Goal: Task Accomplishment & Management: Manage account settings

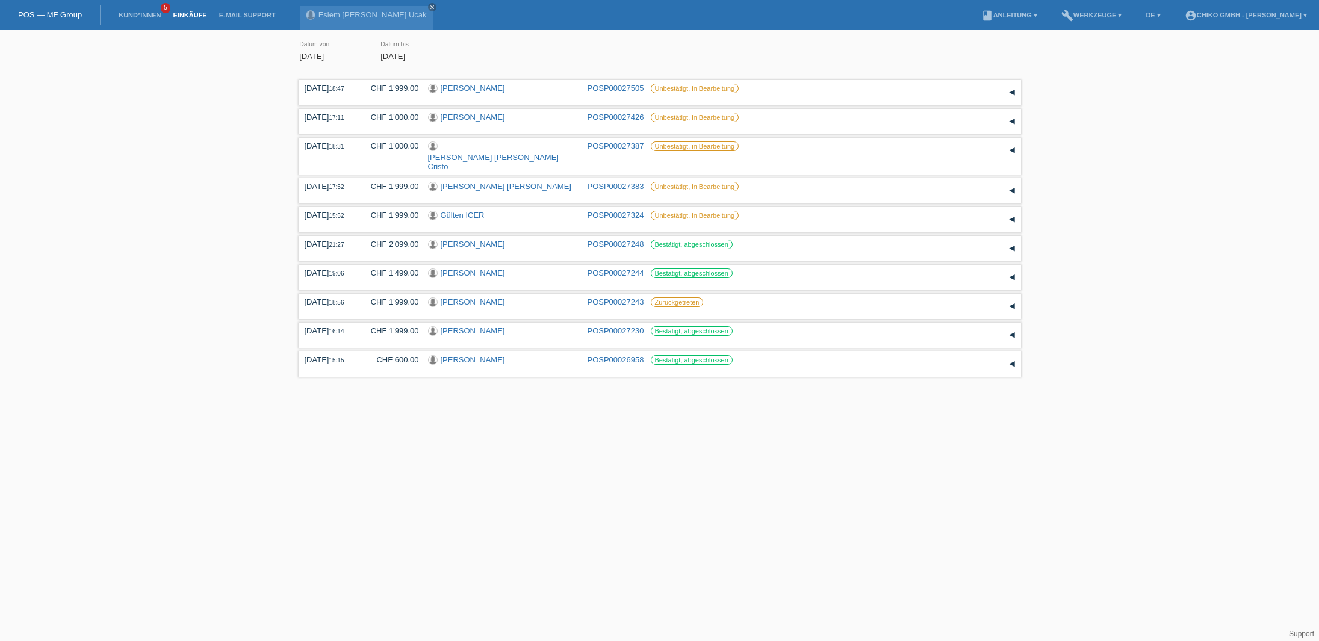
click at [333, 57] on input "[DATE]" at bounding box center [334, 56] width 72 height 15
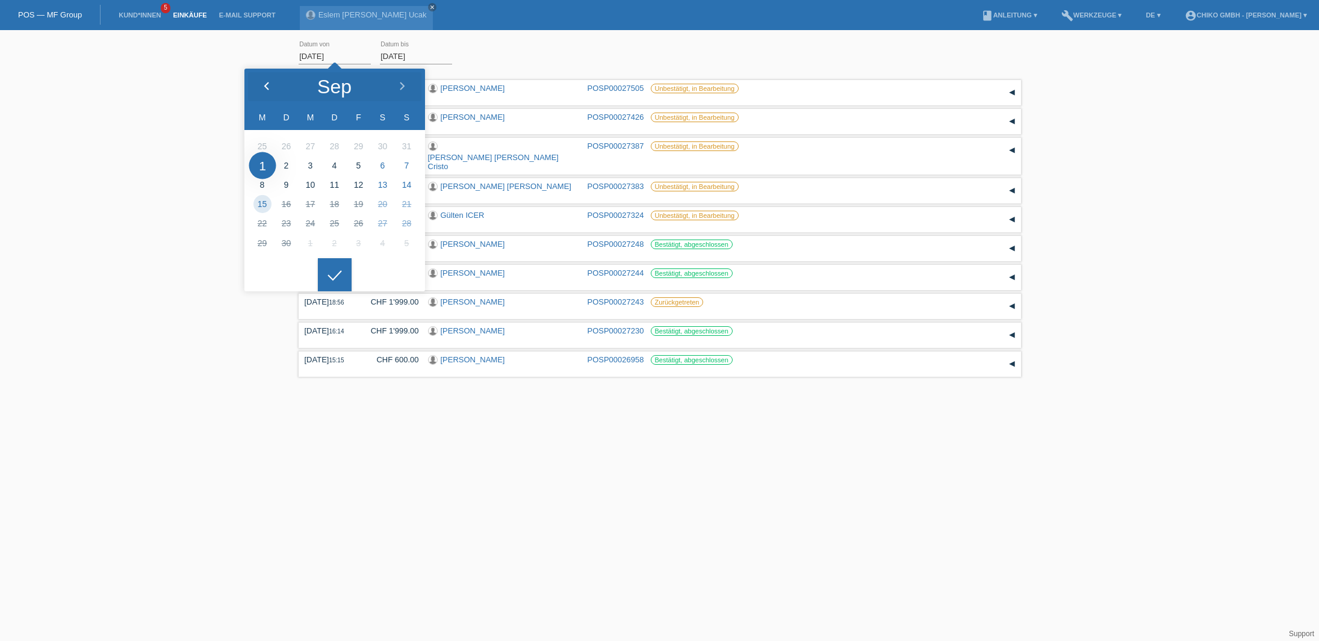
click at [273, 88] on div at bounding box center [266, 87] width 45 height 36
type input "01.08.2025"
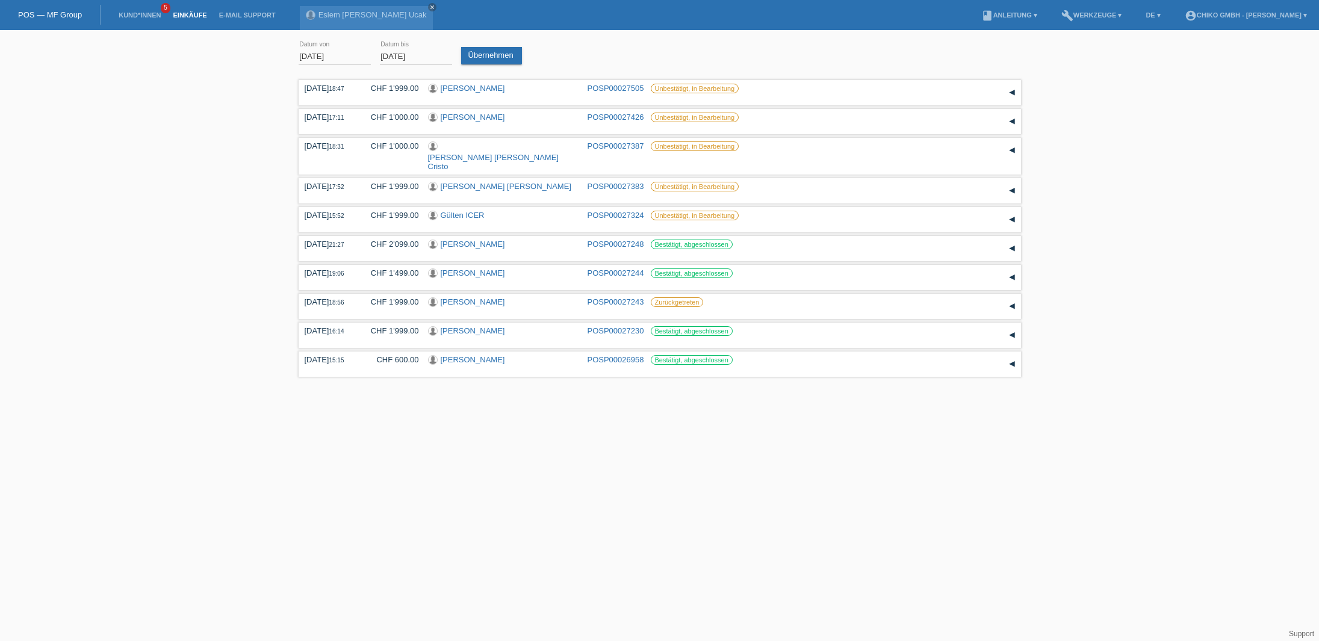
click at [339, 271] on icon at bounding box center [334, 266] width 19 height 11
click at [496, 54] on link "Übernehmen" at bounding box center [491, 55] width 61 height 17
click at [146, 17] on link "Kund*innen" at bounding box center [140, 14] width 54 height 7
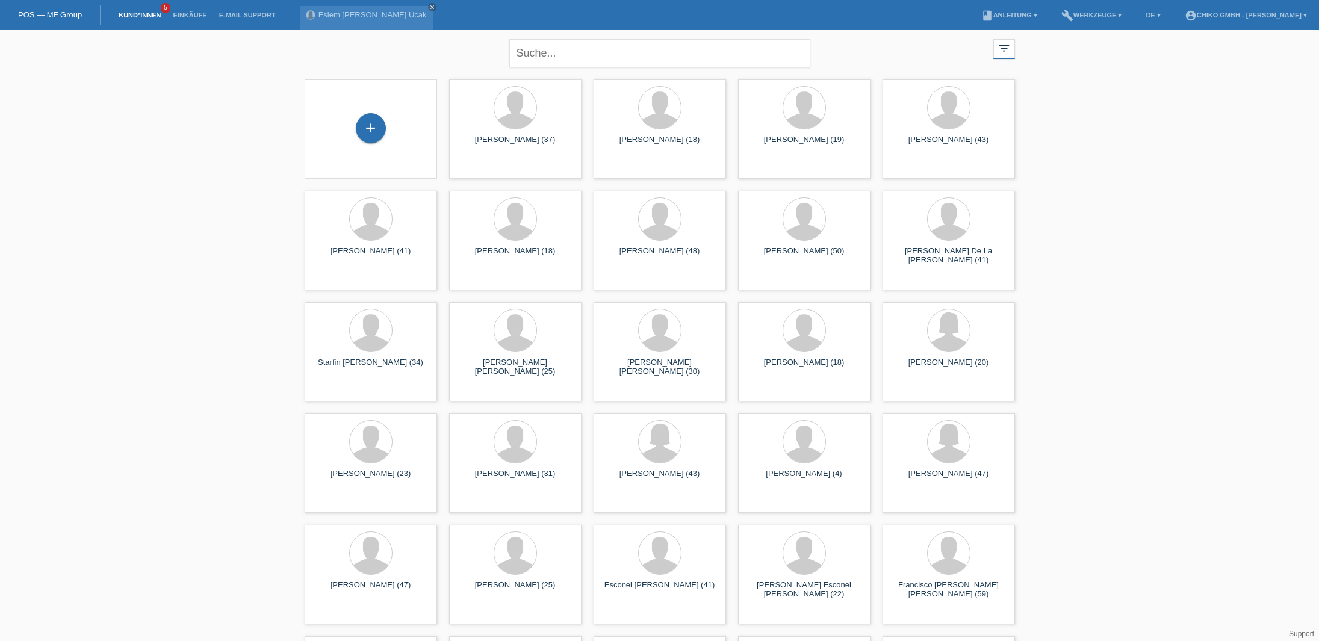
click at [249, 17] on link "E-Mail Support" at bounding box center [247, 14] width 69 height 7
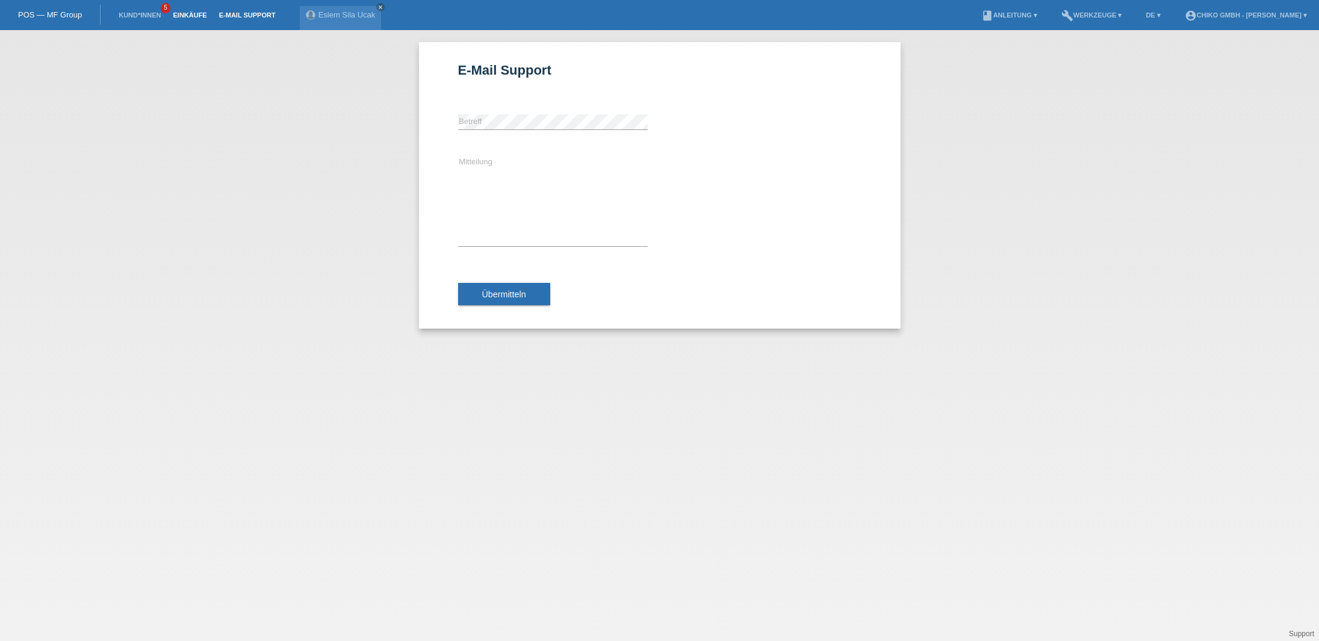
scroll to position [0, 1]
click at [190, 17] on link "Einkäufe" at bounding box center [190, 14] width 46 height 7
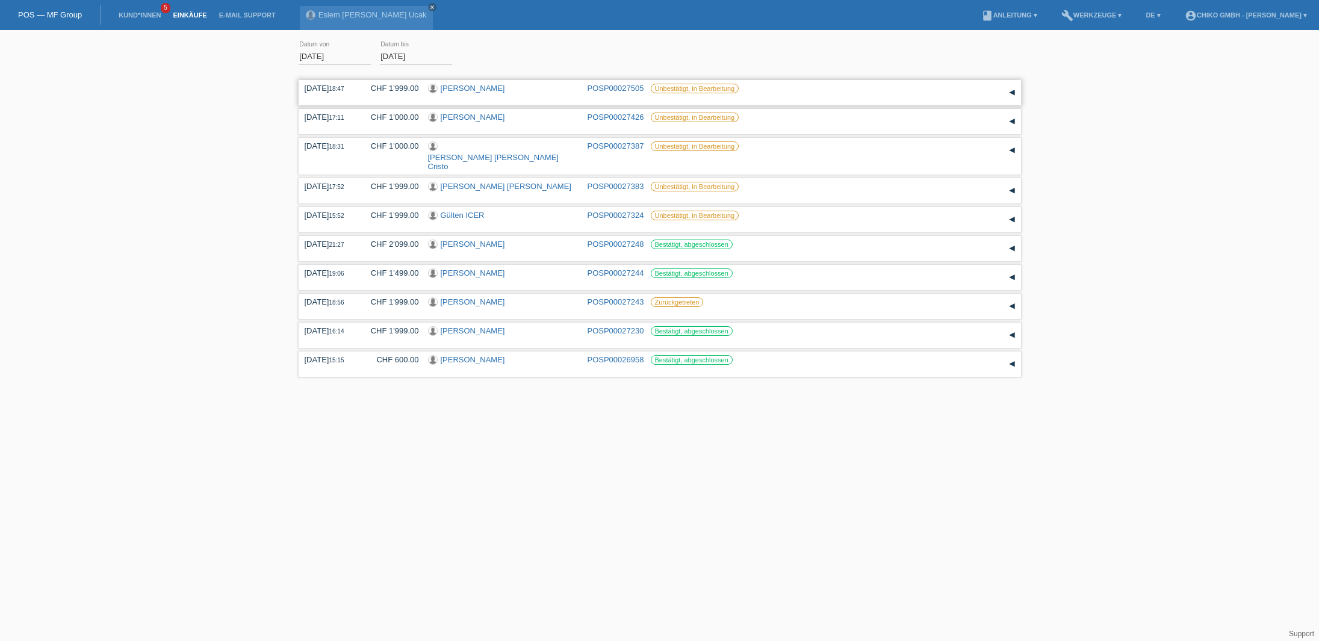
click at [474, 88] on link "[PERSON_NAME]" at bounding box center [473, 88] width 64 height 9
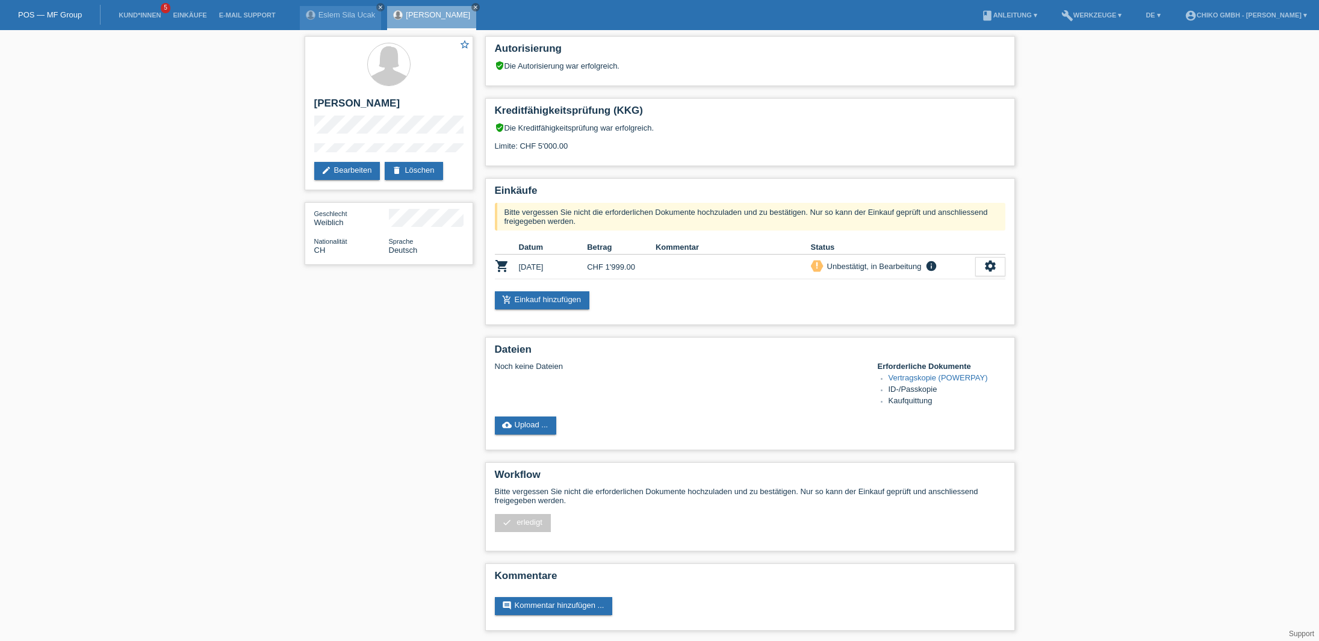
click at [529, 428] on link "cloud_upload Upload ..." at bounding box center [526, 425] width 62 height 18
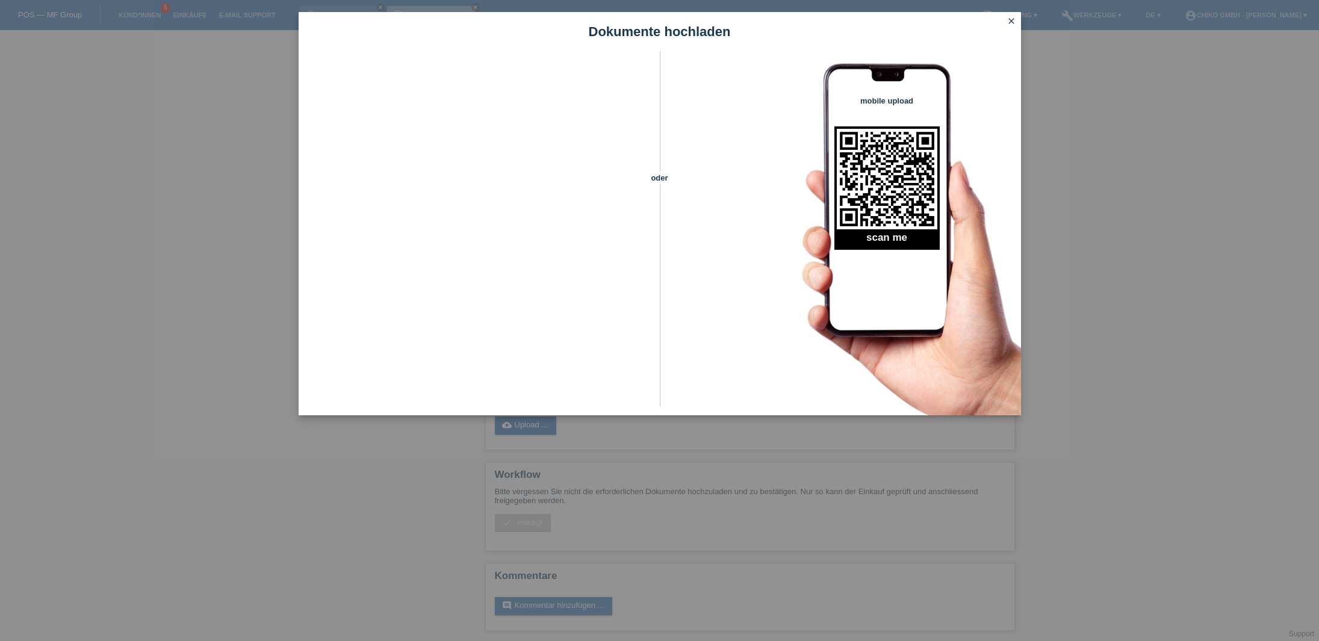
click at [1012, 20] on icon "close" at bounding box center [1011, 21] width 10 height 10
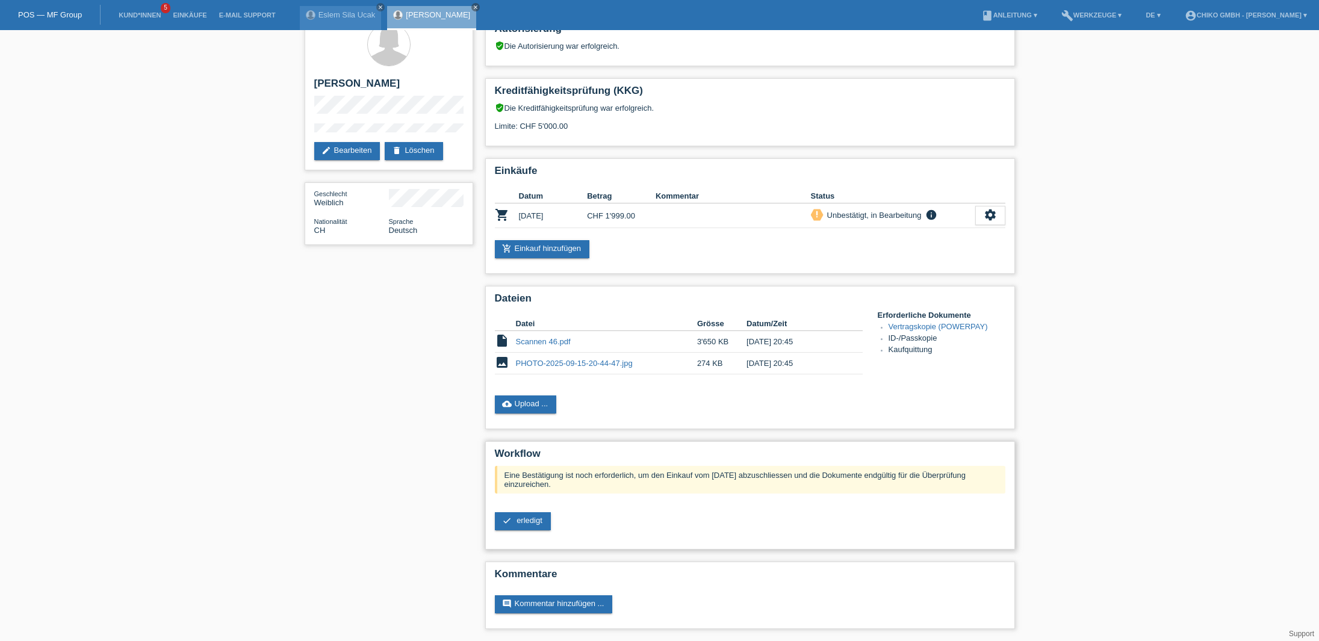
scroll to position [21, 0]
click at [531, 524] on span "erledigt" at bounding box center [529, 520] width 26 height 9
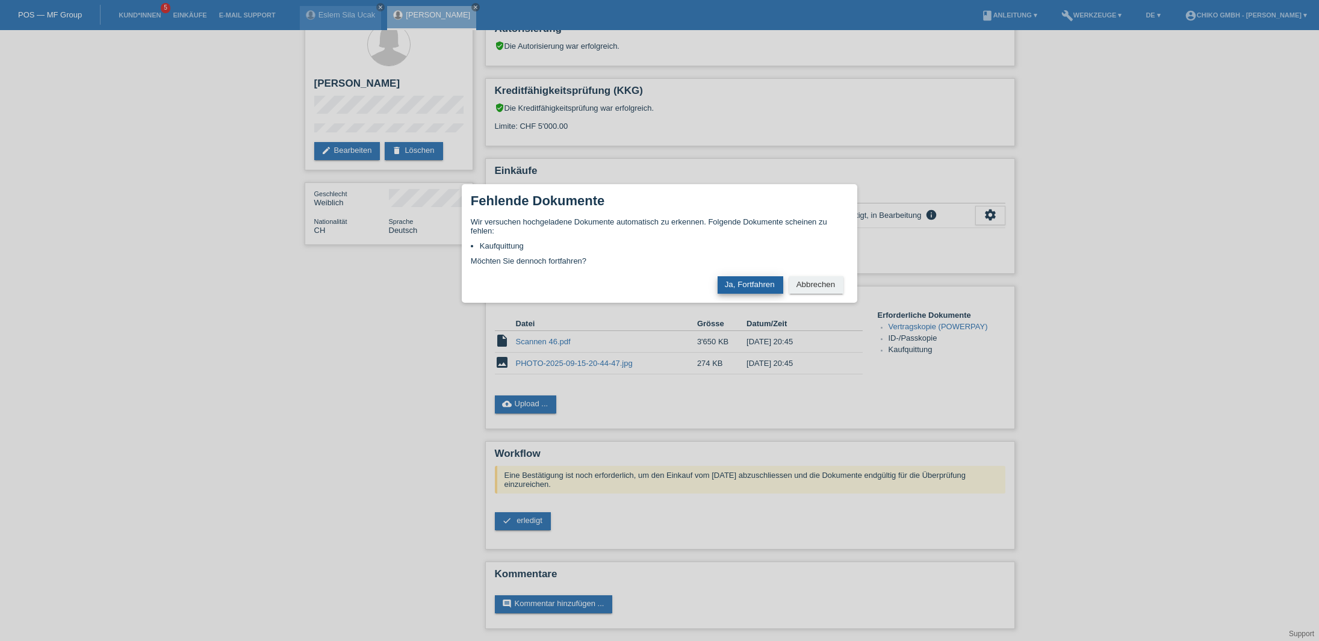
click at [767, 287] on button "Ja, Fortfahren" at bounding box center [750, 284] width 66 height 17
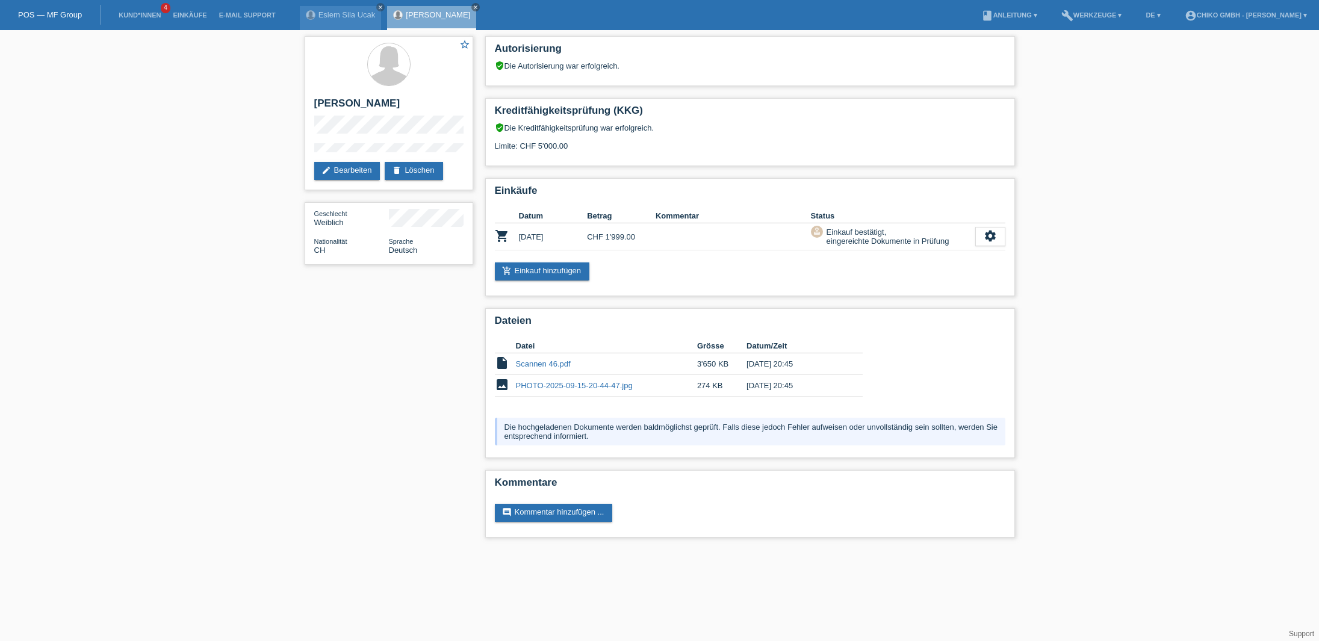
click at [191, 19] on li "Einkäufe" at bounding box center [190, 15] width 46 height 31
click at [198, 15] on link "Einkäufe" at bounding box center [190, 14] width 46 height 7
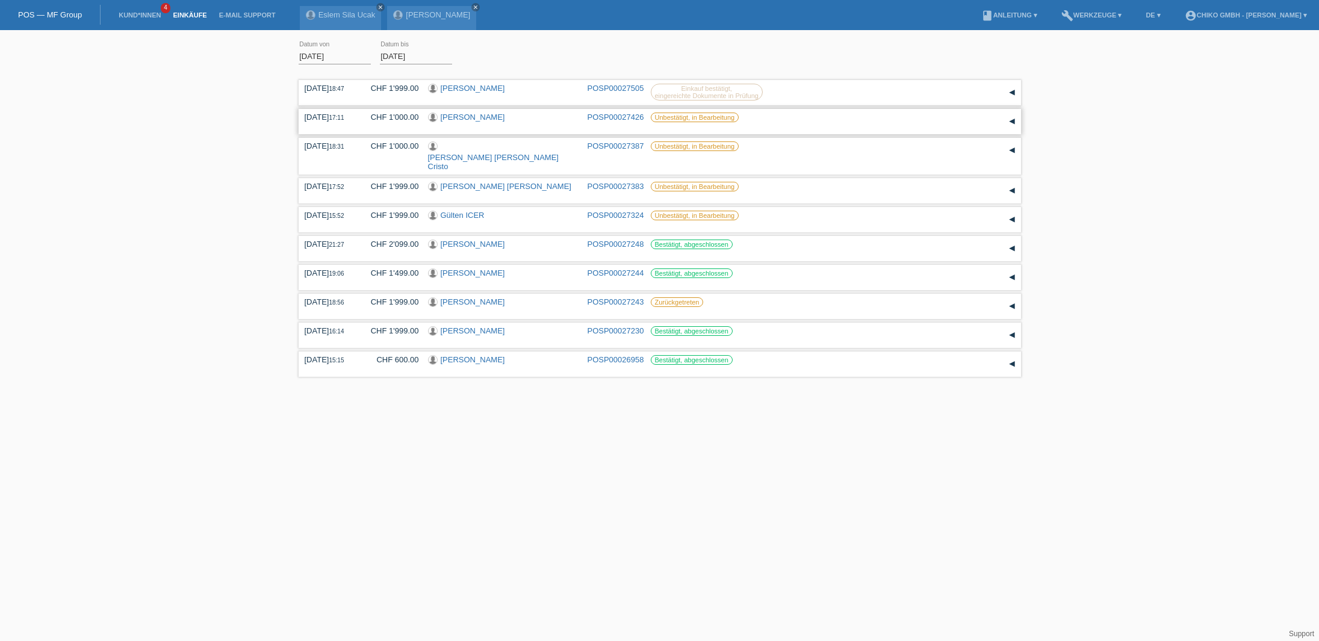
click at [462, 117] on link "[PERSON_NAME]" at bounding box center [473, 117] width 64 height 9
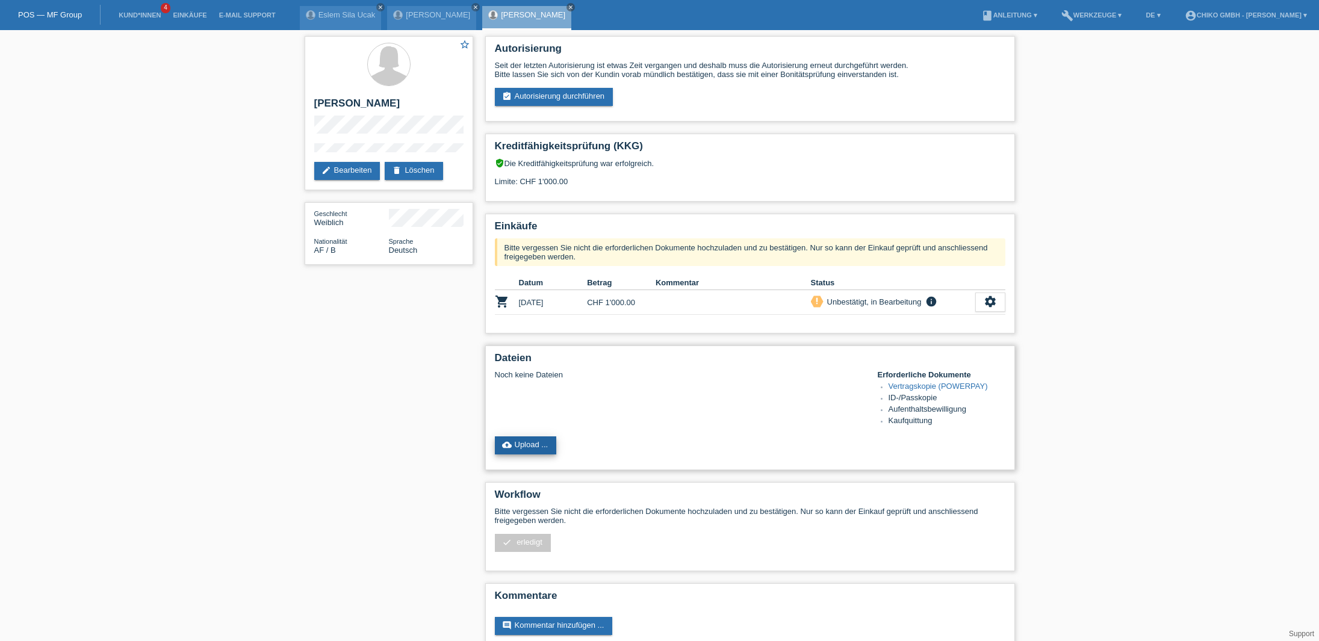
click at [534, 450] on link "cloud_upload Upload ..." at bounding box center [526, 445] width 62 height 18
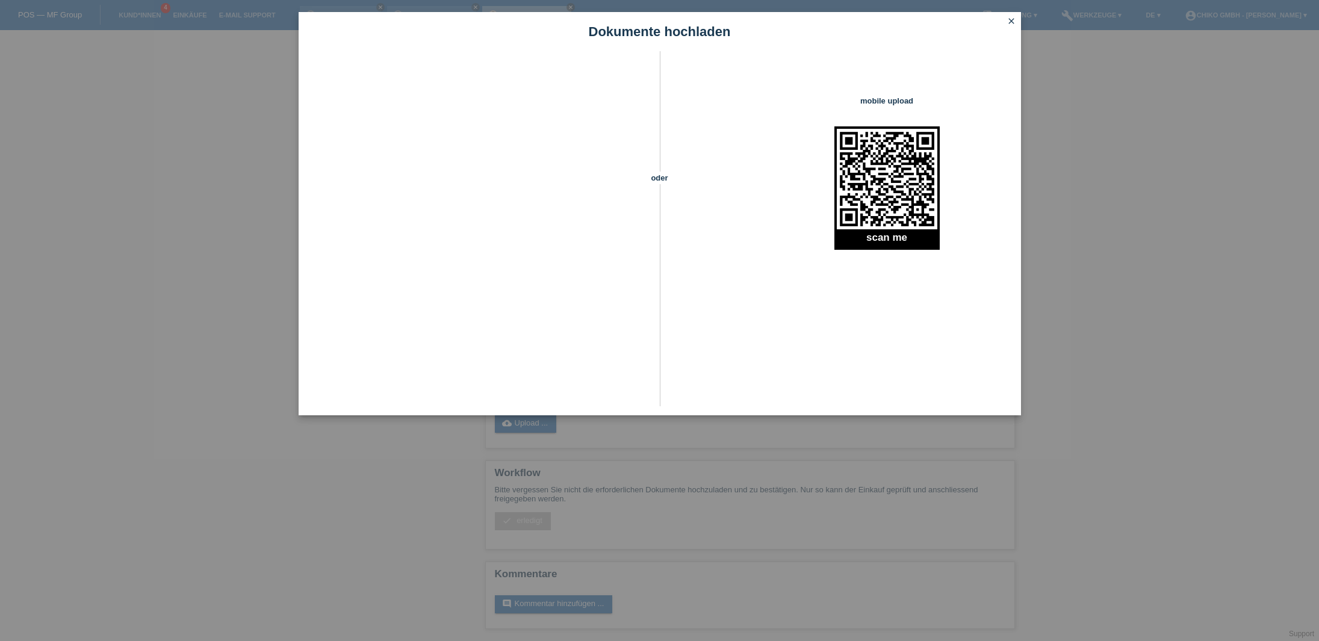
scroll to position [23, 0]
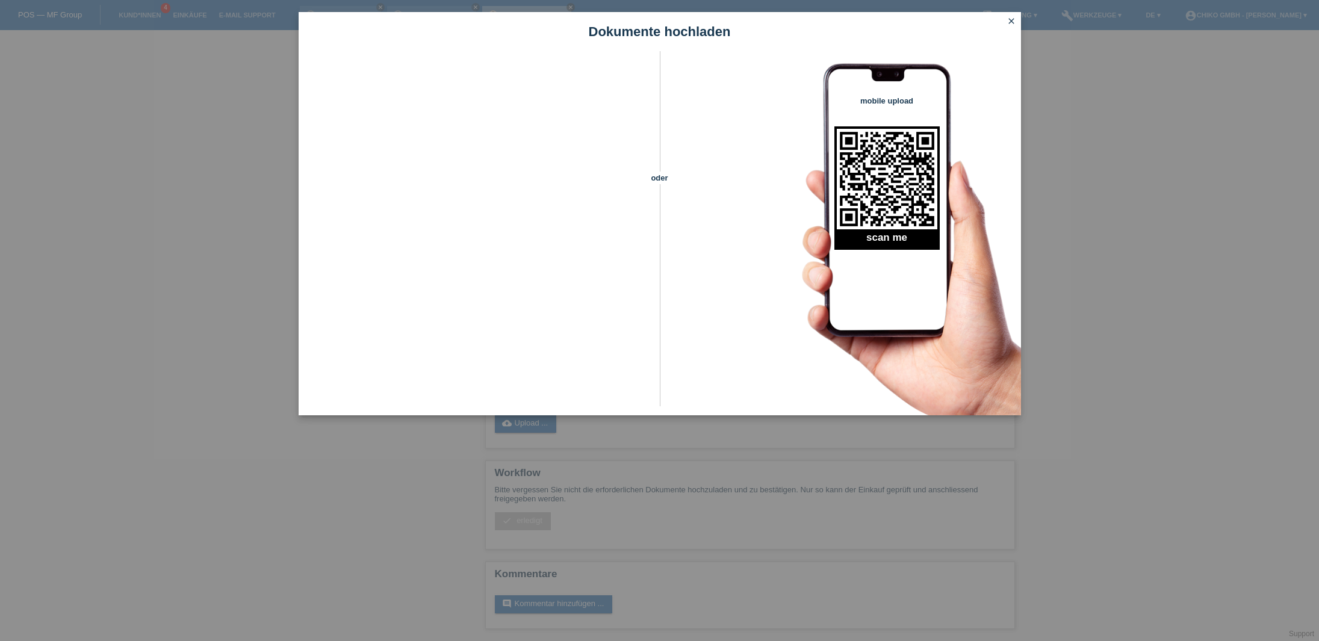
click at [1013, 24] on icon "close" at bounding box center [1011, 21] width 10 height 10
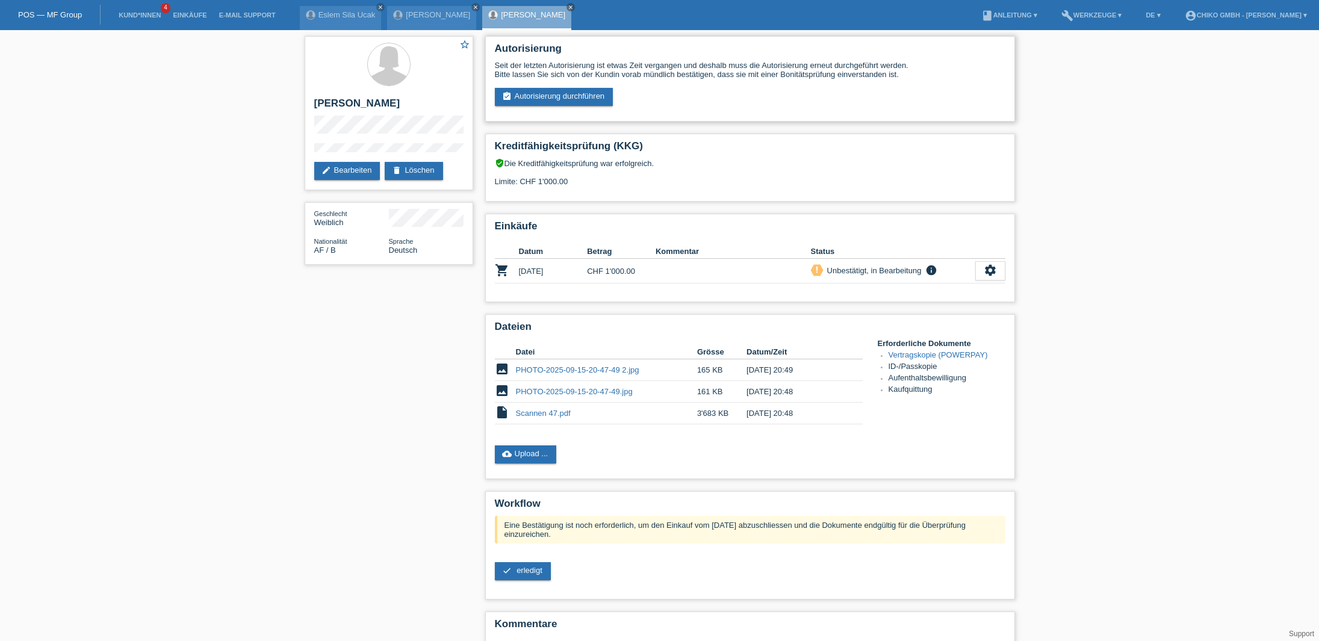
scroll to position [23, 0]
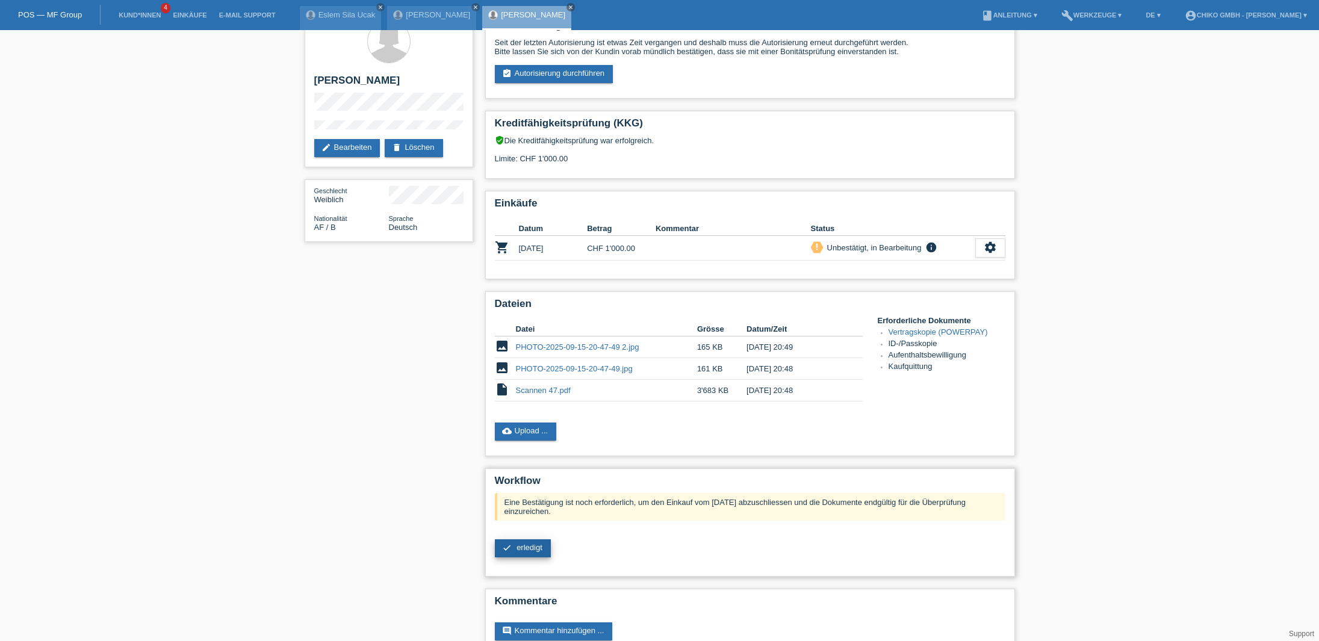
click at [531, 549] on span "erledigt" at bounding box center [529, 547] width 26 height 9
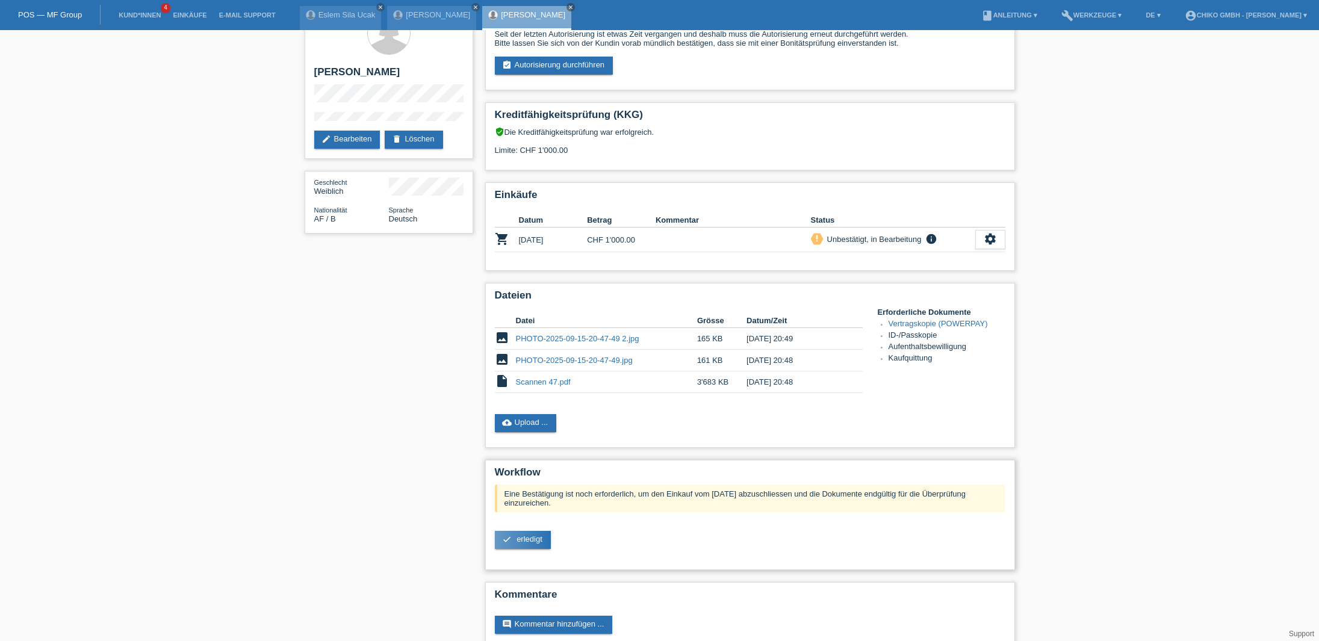
scroll to position [29, 0]
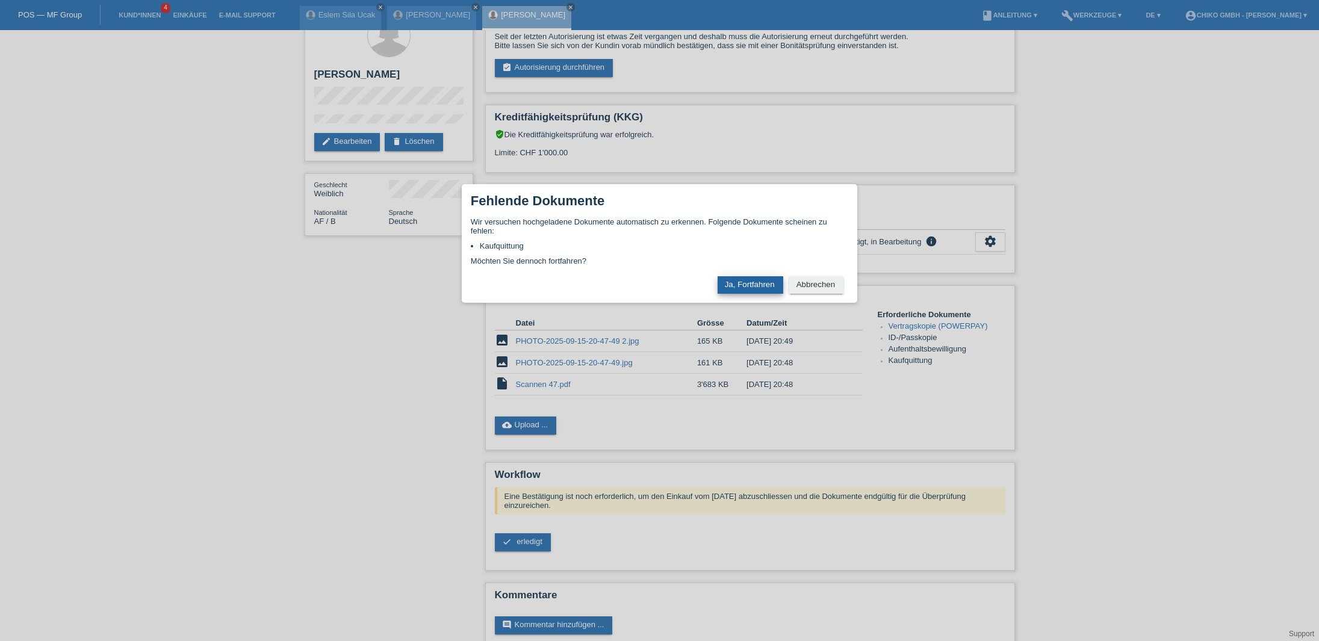
click at [757, 285] on button "Ja, Fortfahren" at bounding box center [750, 284] width 66 height 17
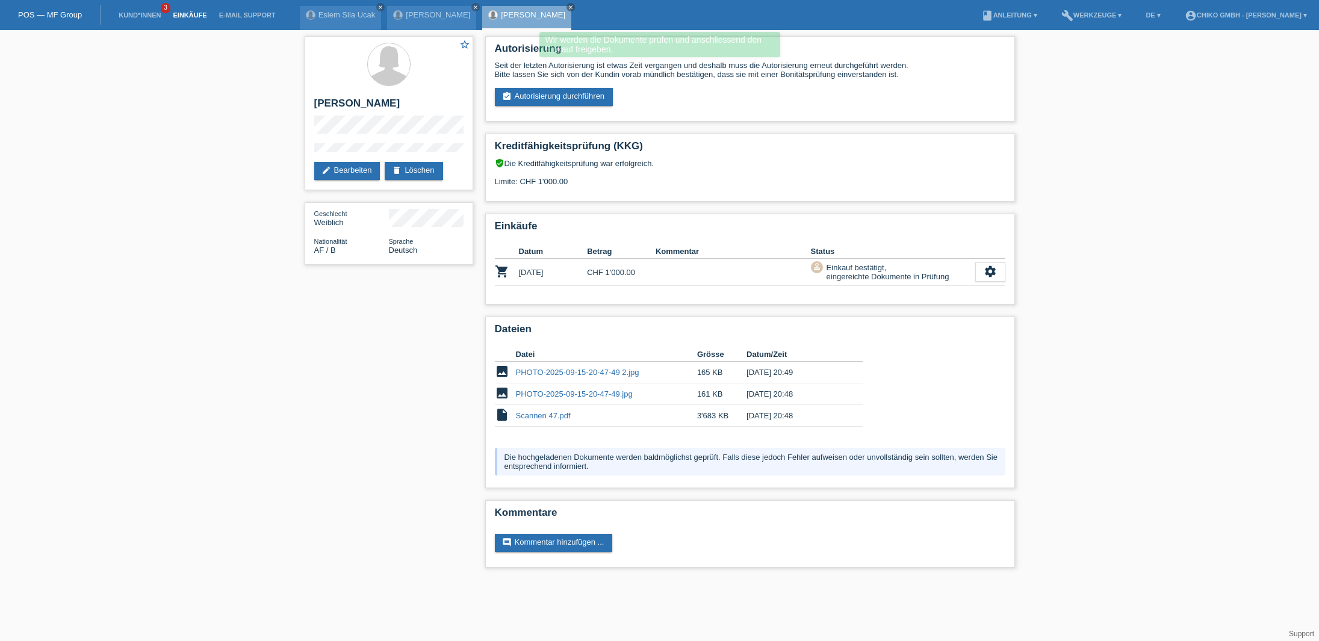
click at [187, 13] on link "Einkäufe" at bounding box center [190, 14] width 46 height 7
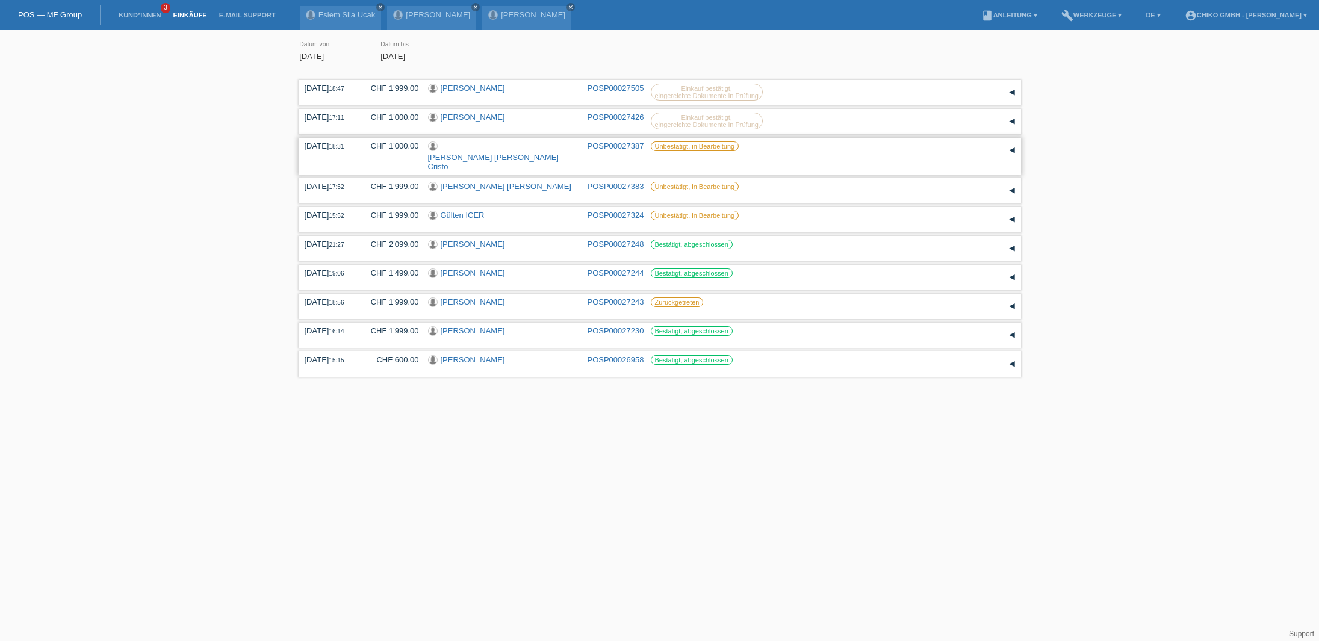
click at [500, 153] on link "Rui Pedro Quaresma Cristo" at bounding box center [493, 162] width 131 height 18
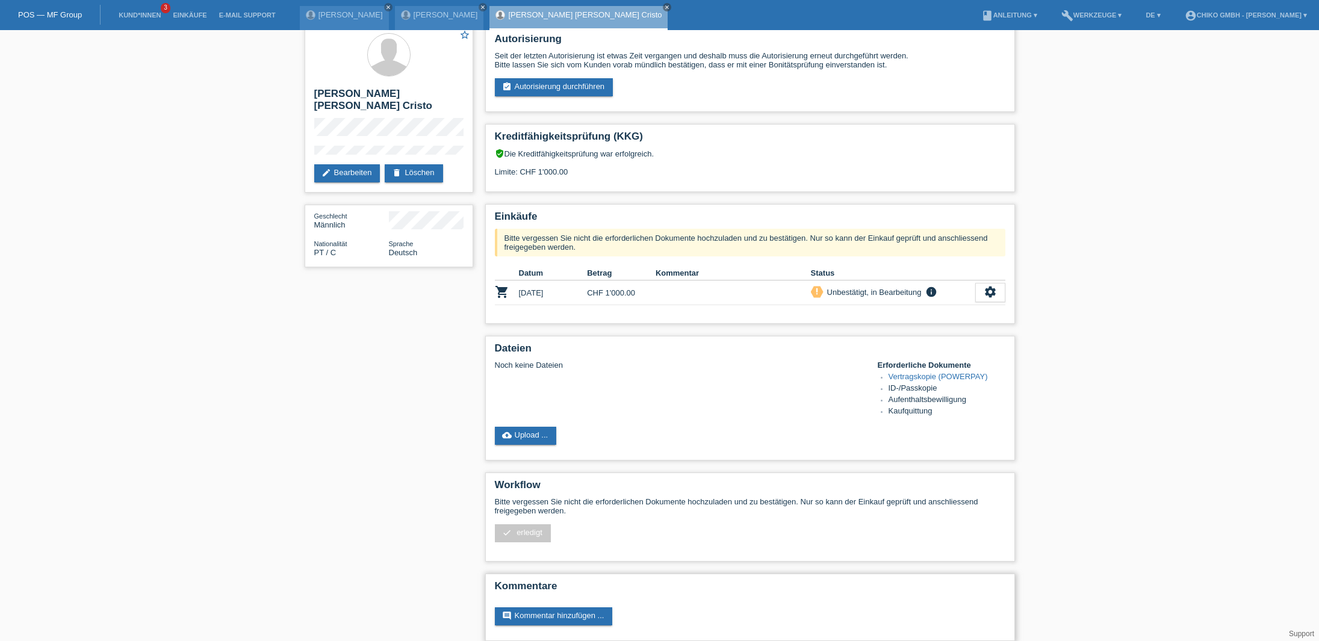
scroll to position [9, 0]
click at [548, 437] on link "cloud_upload Upload ..." at bounding box center [526, 436] width 62 height 18
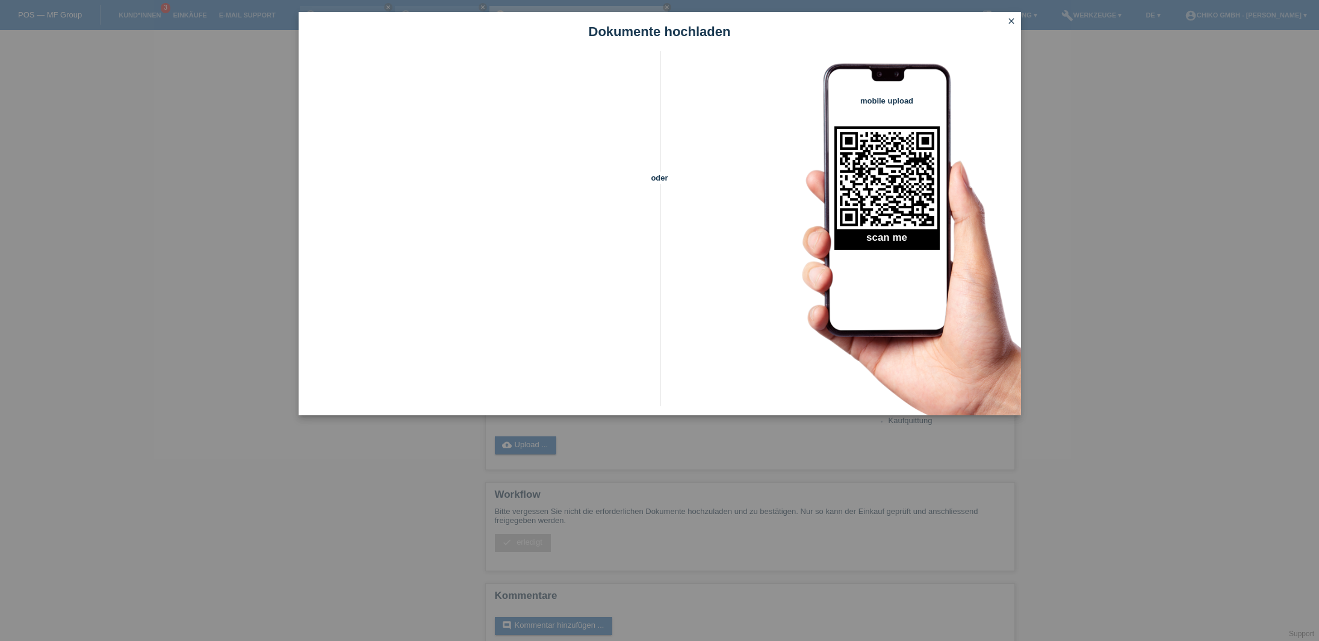
scroll to position [3, 0]
click at [1009, 22] on icon "close" at bounding box center [1011, 21] width 10 height 10
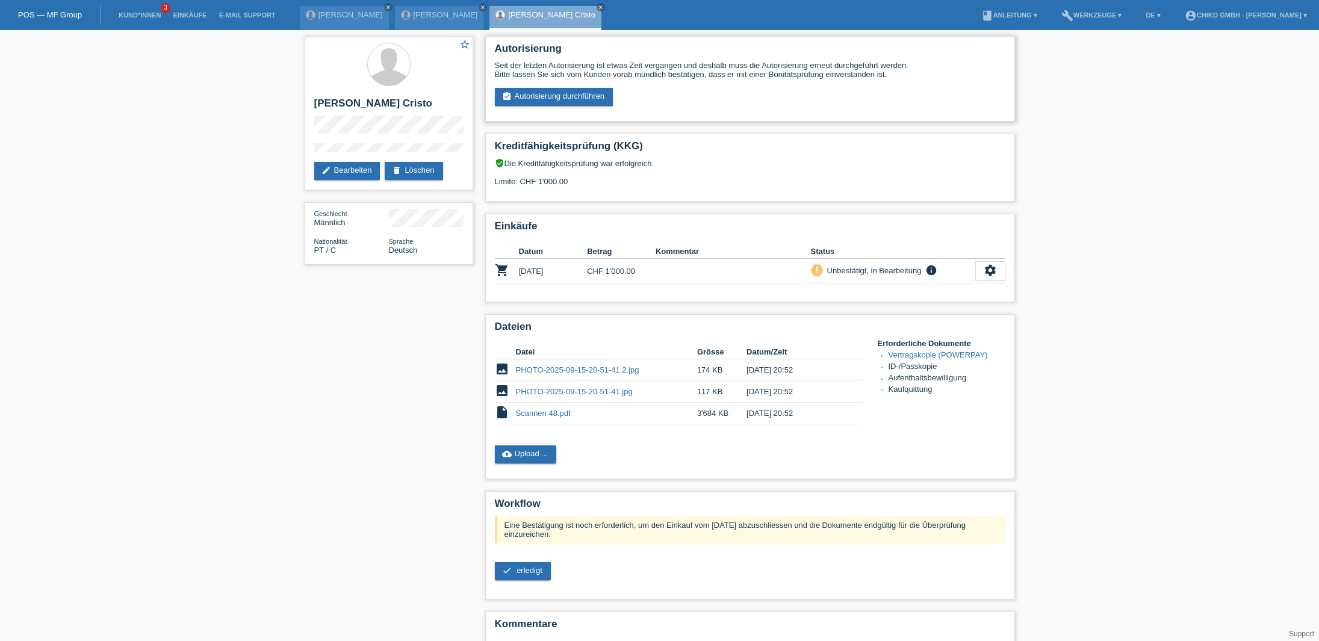
scroll to position [3, 0]
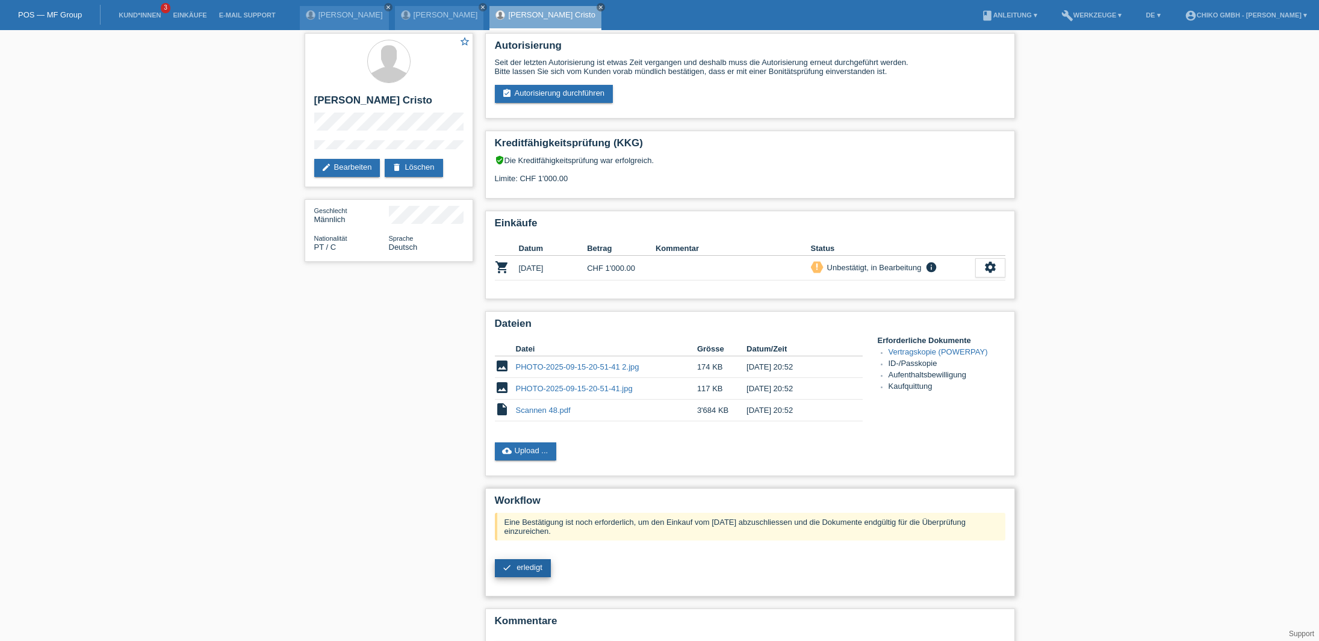
click at [533, 569] on span "erledigt" at bounding box center [529, 567] width 26 height 9
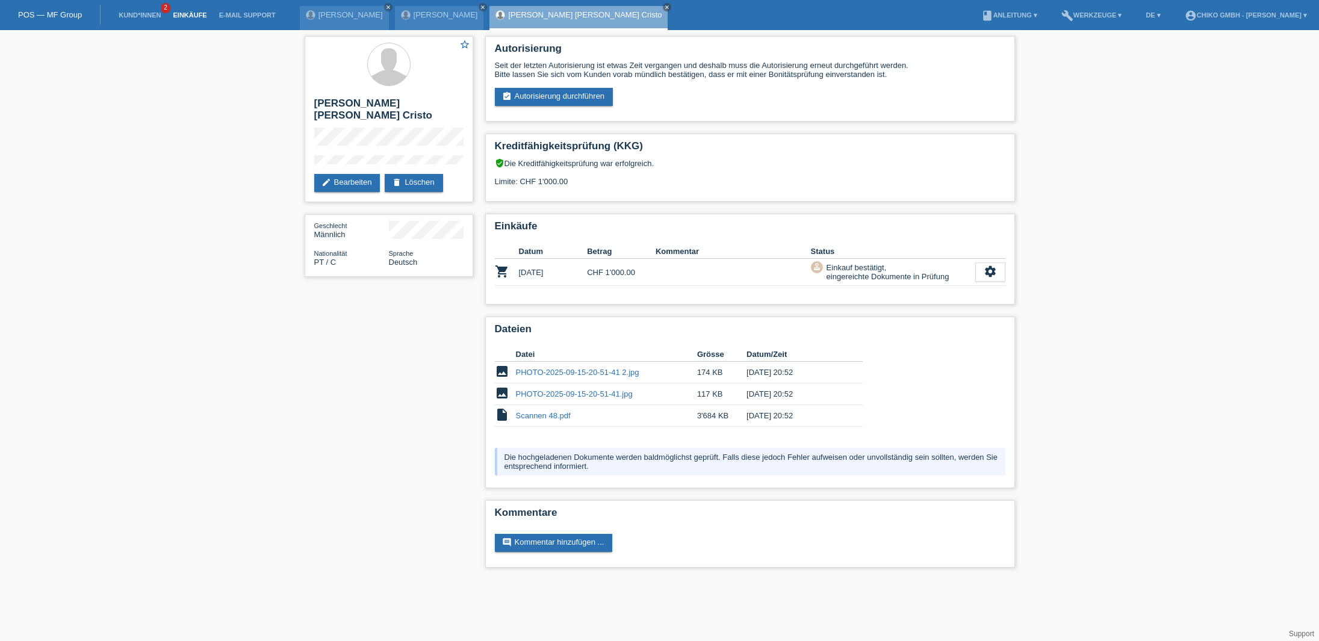
click at [191, 17] on link "Einkäufe" at bounding box center [190, 14] width 46 height 7
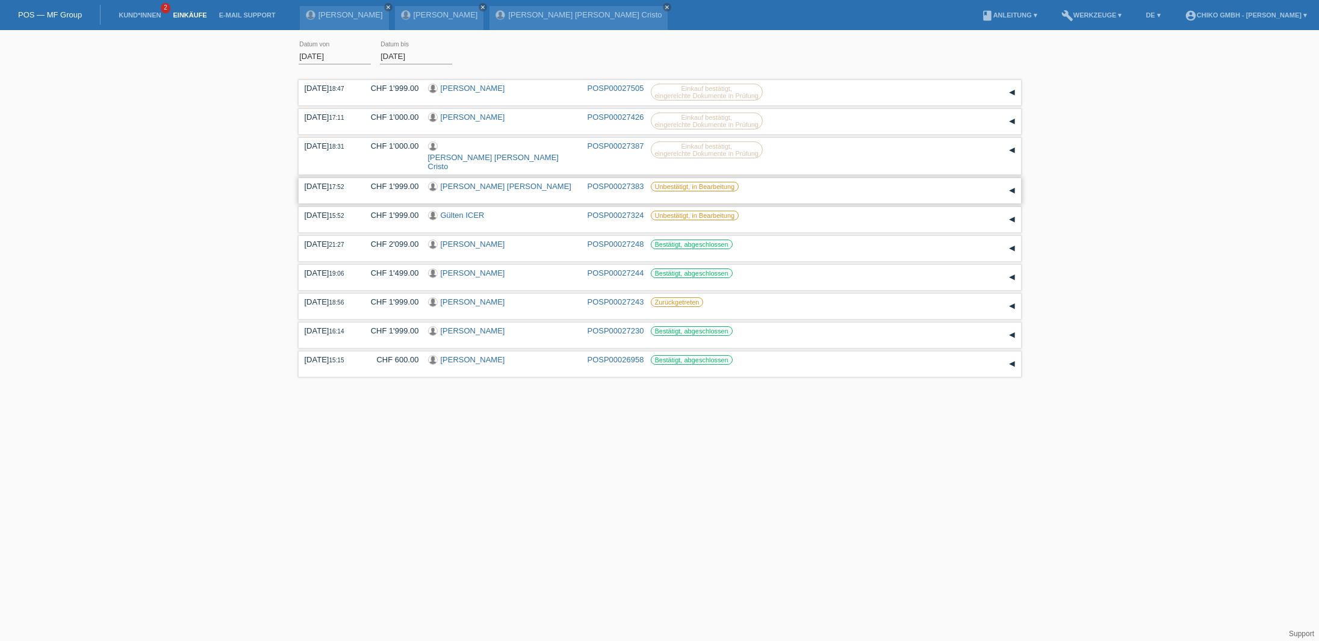
click at [468, 182] on link "[PERSON_NAME] [PERSON_NAME]" at bounding box center [506, 186] width 131 height 9
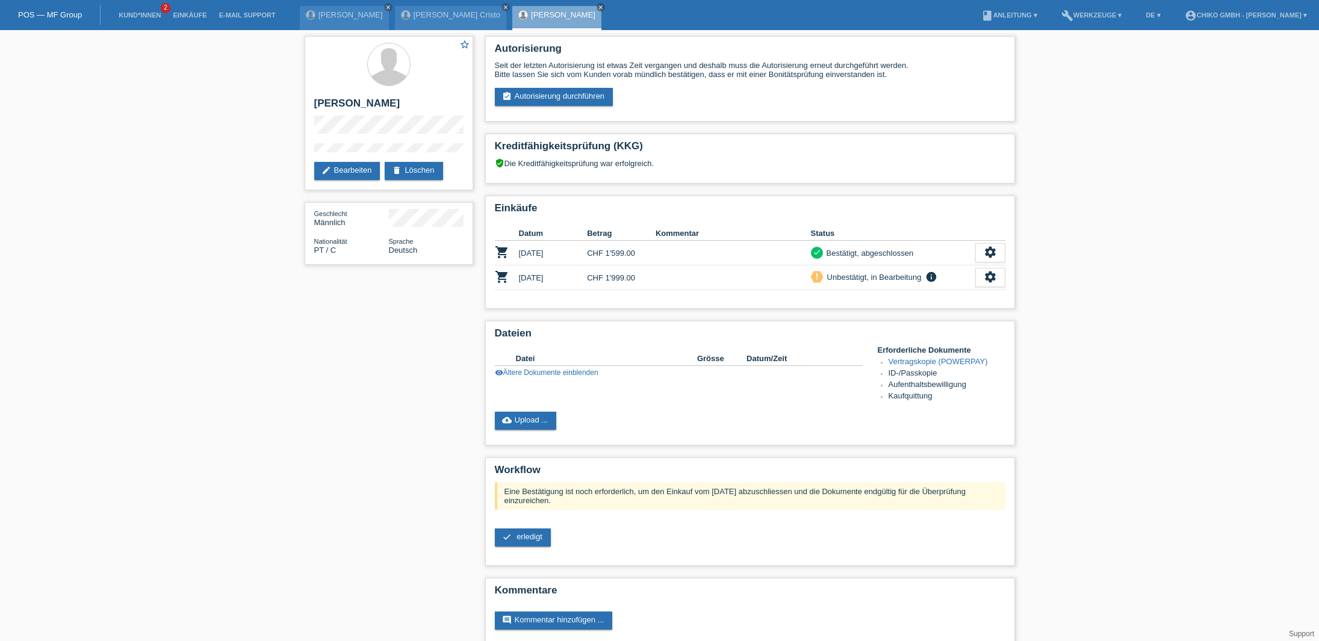
scroll to position [1, 0]
click at [523, 421] on link "cloud_upload Upload ..." at bounding box center [526, 420] width 62 height 18
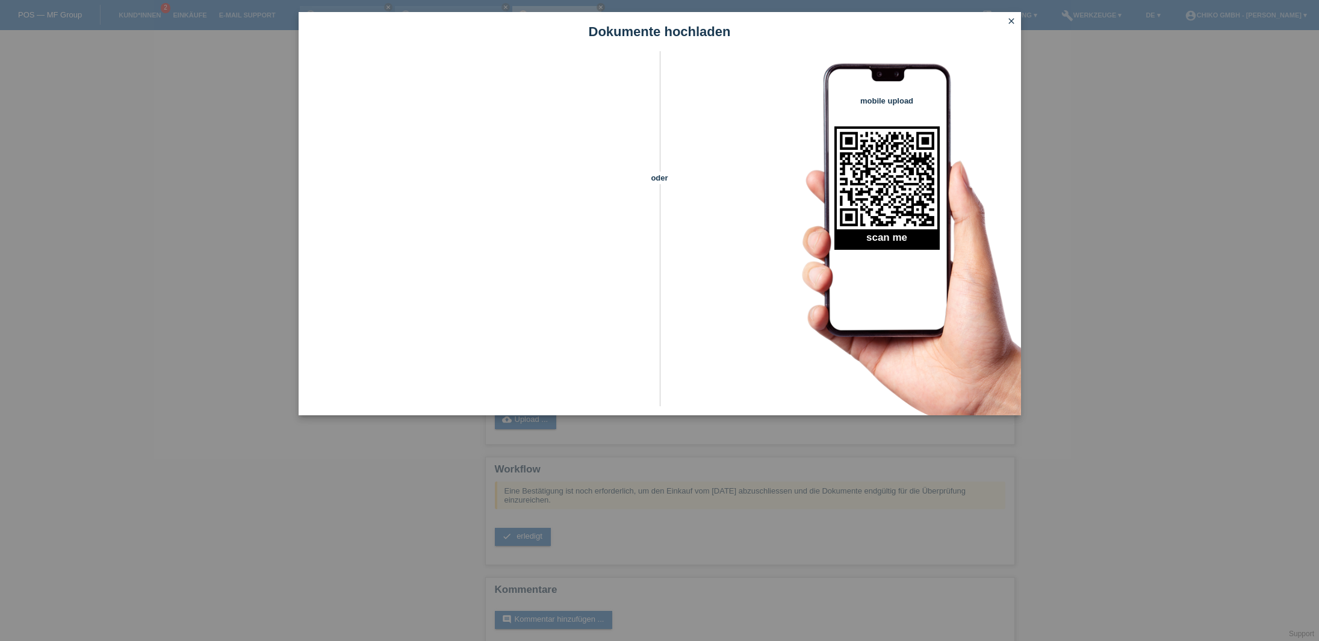
scroll to position [5, 1]
click at [1011, 22] on icon "close" at bounding box center [1011, 21] width 10 height 10
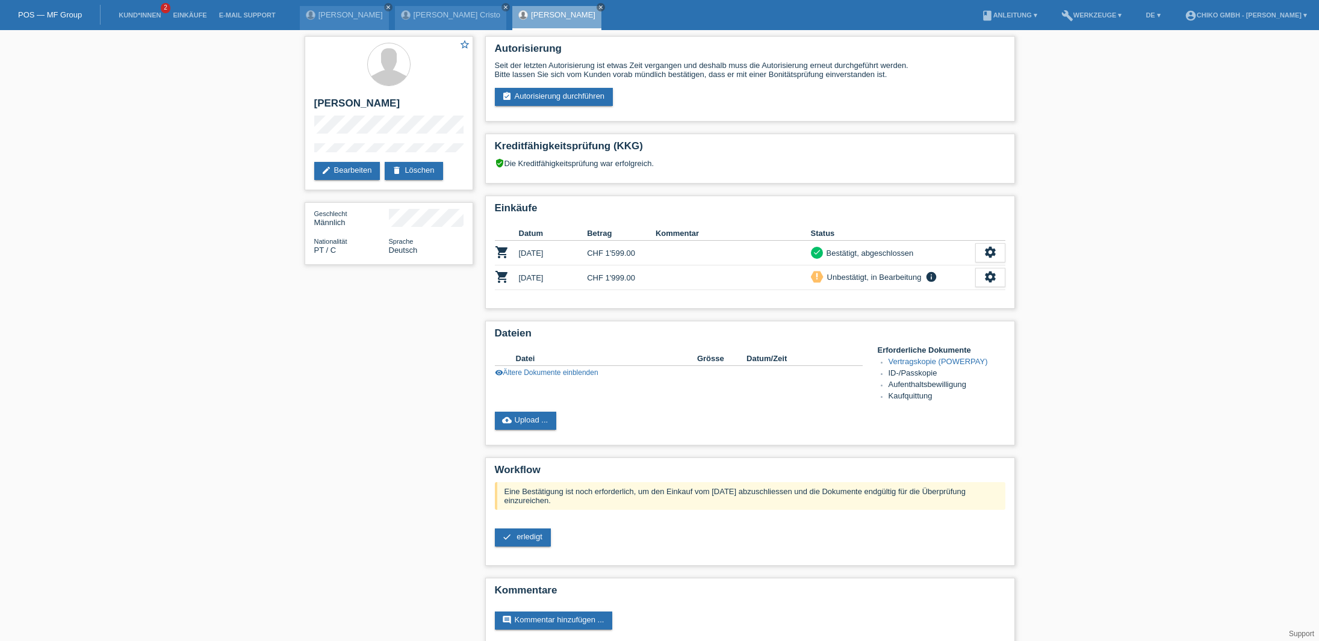
scroll to position [16, 0]
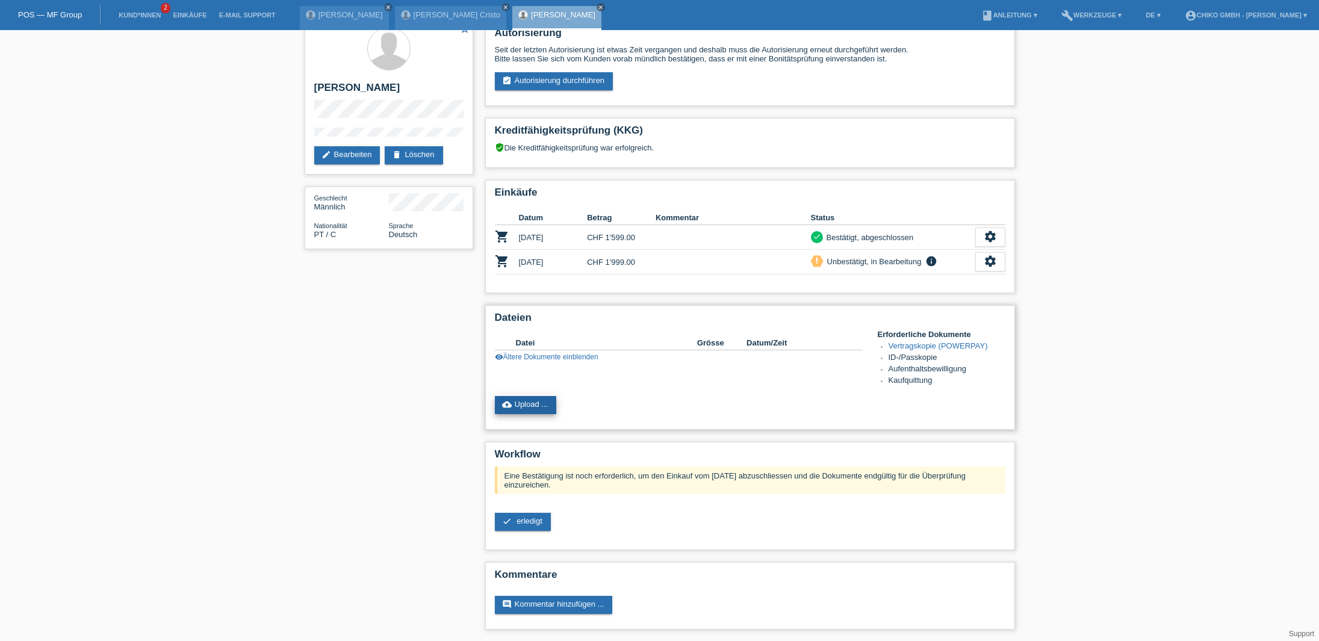
click at [528, 408] on link "cloud_upload Upload ..." at bounding box center [526, 405] width 62 height 18
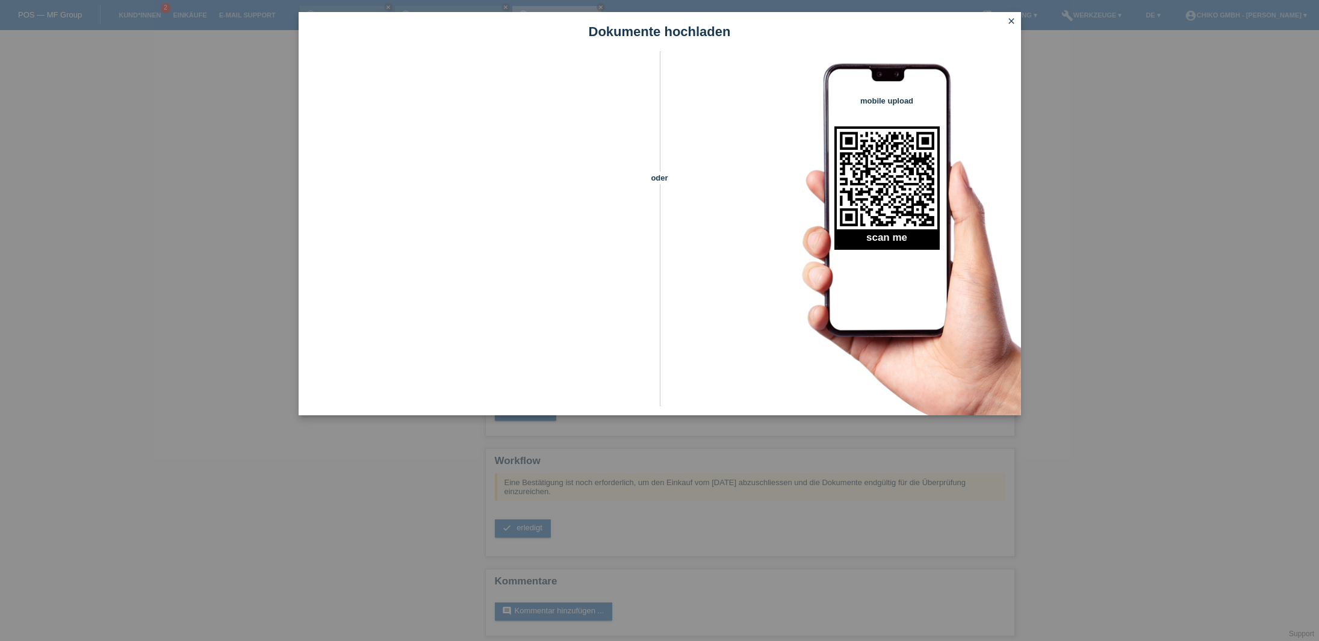
scroll to position [9, 1]
click at [1012, 20] on icon "close" at bounding box center [1011, 21] width 10 height 10
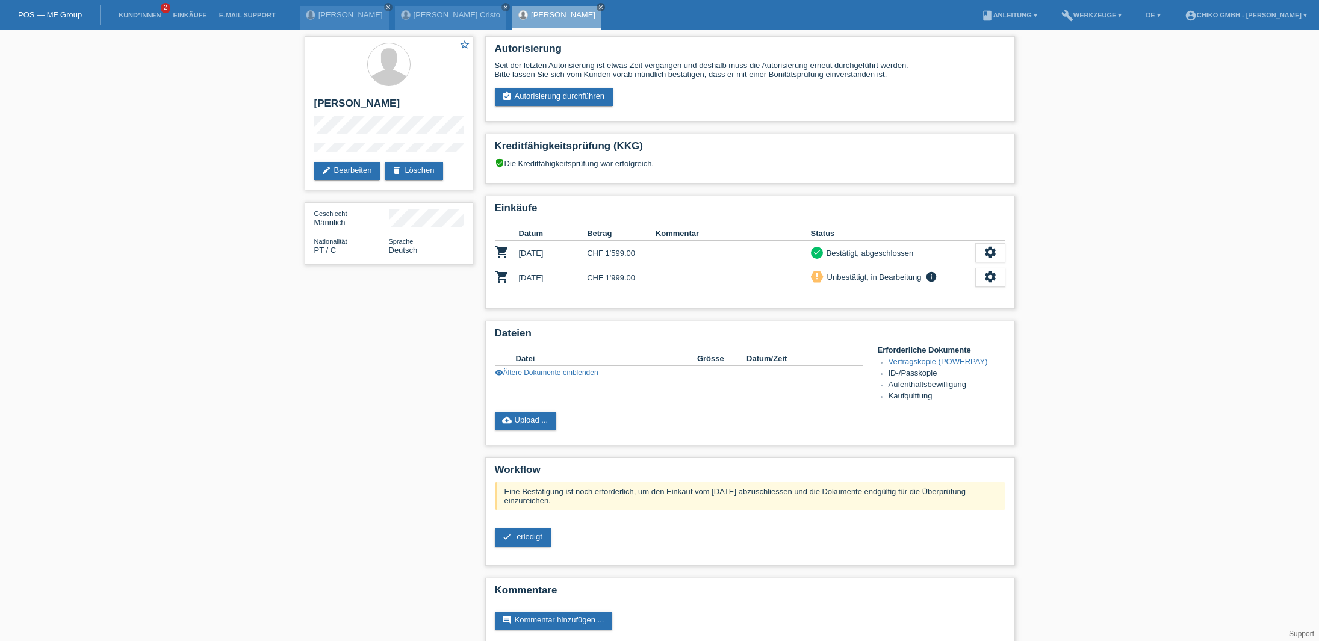
scroll to position [9, 0]
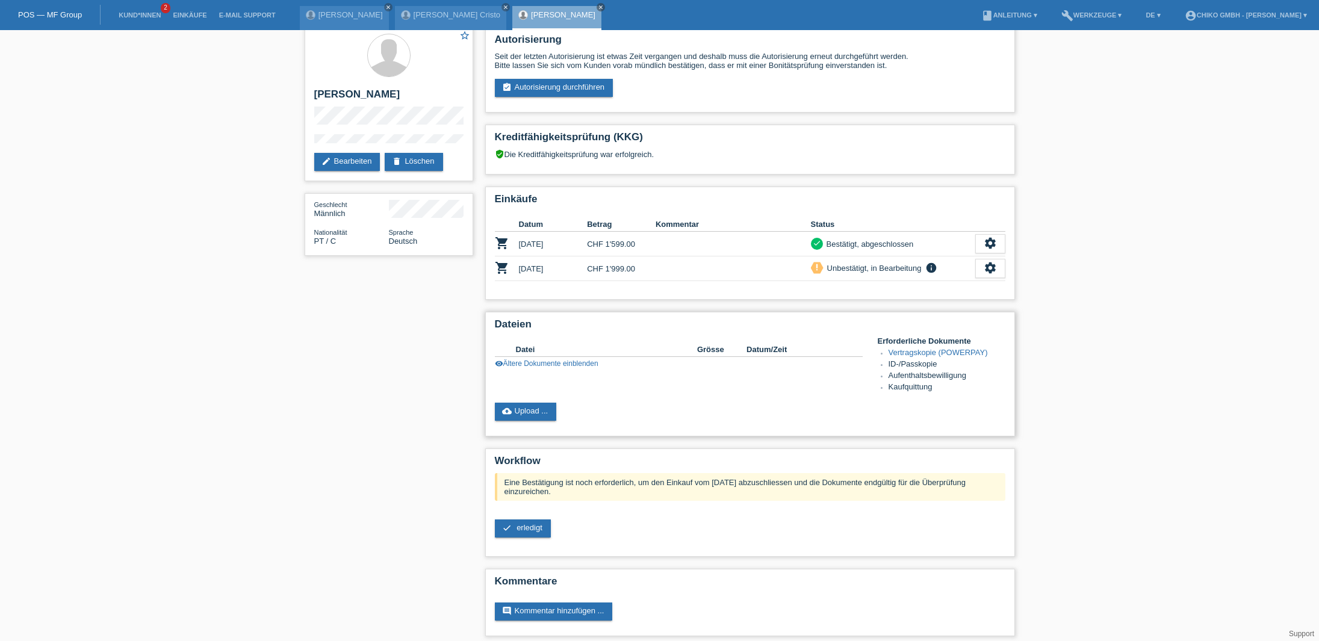
drag, startPoint x: 628, startPoint y: 406, endPoint x: 620, endPoint y: 406, distance: 7.2
click at [625, 405] on div "cloud_upload Upload ..." at bounding box center [750, 412] width 510 height 18
click at [534, 412] on link "cloud_upload Upload ..." at bounding box center [526, 412] width 62 height 18
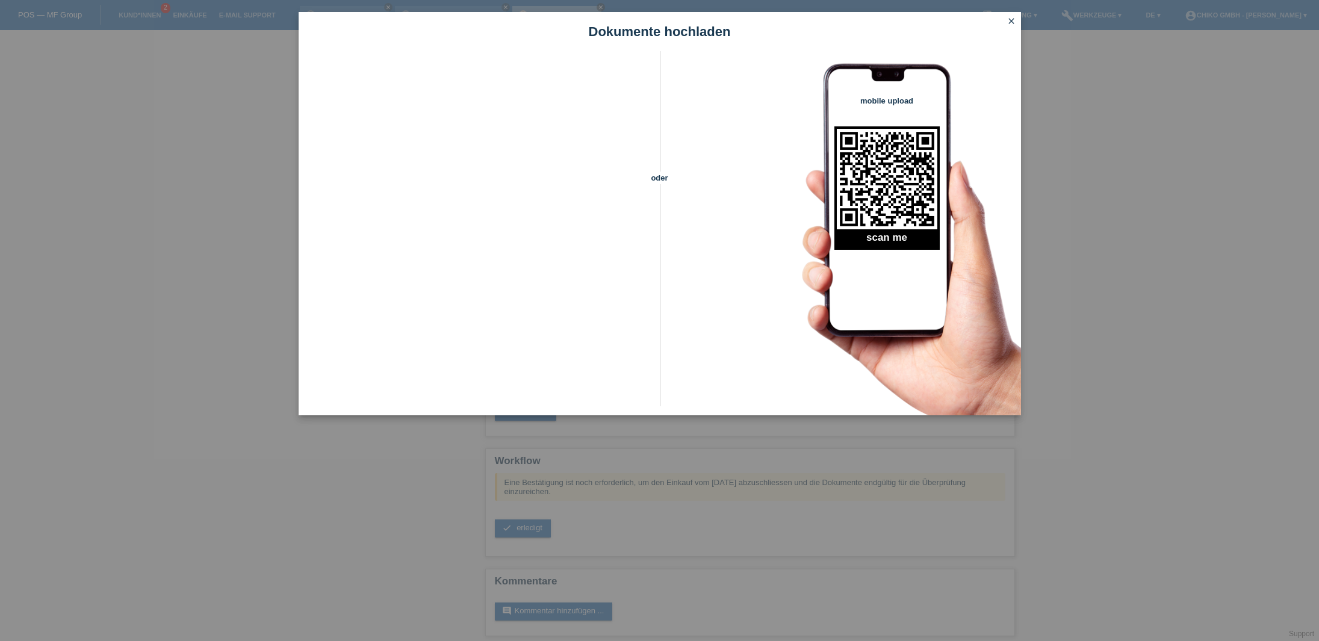
scroll to position [13, 0]
click at [1012, 22] on icon "close" at bounding box center [1011, 21] width 10 height 10
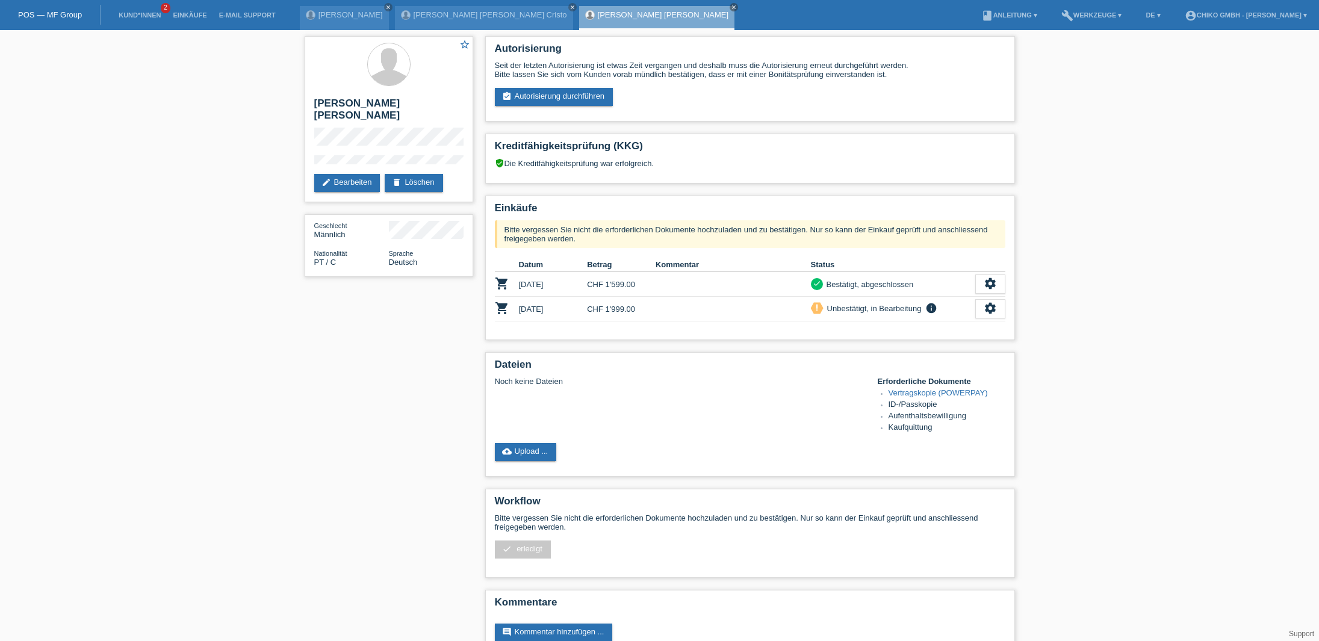
click at [522, 460] on link "cloud_upload Upload ..." at bounding box center [526, 452] width 62 height 18
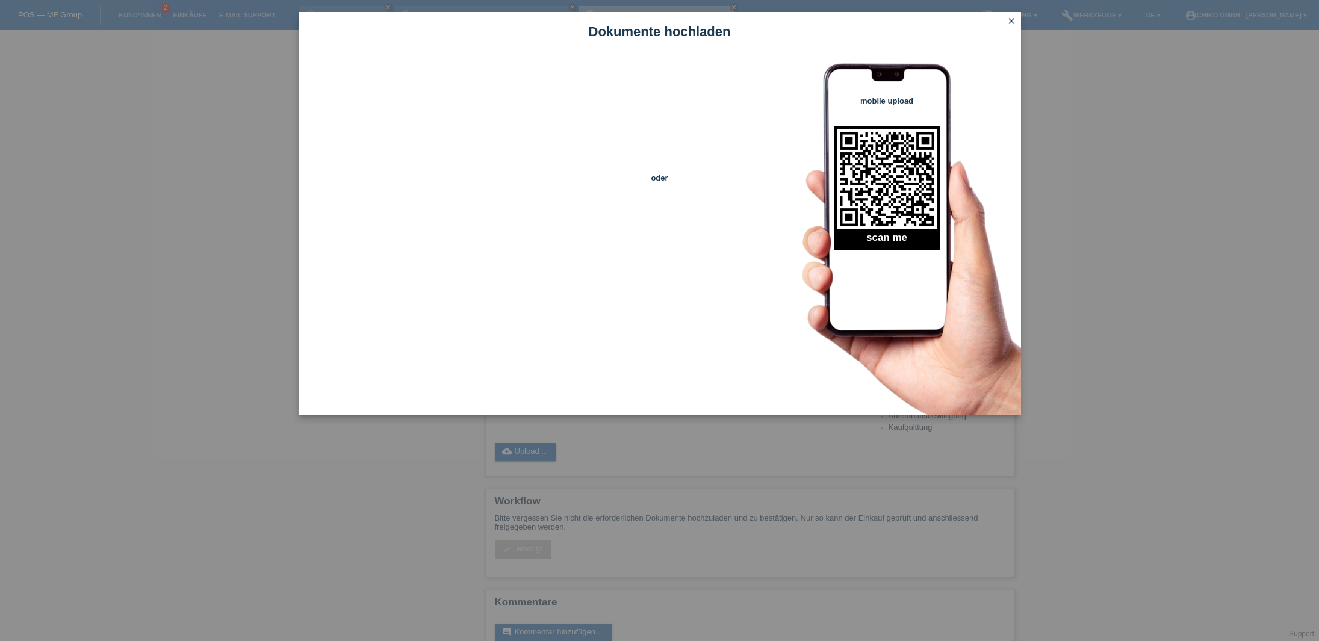
scroll to position [1, 0]
click at [1009, 22] on icon "close" at bounding box center [1011, 21] width 10 height 10
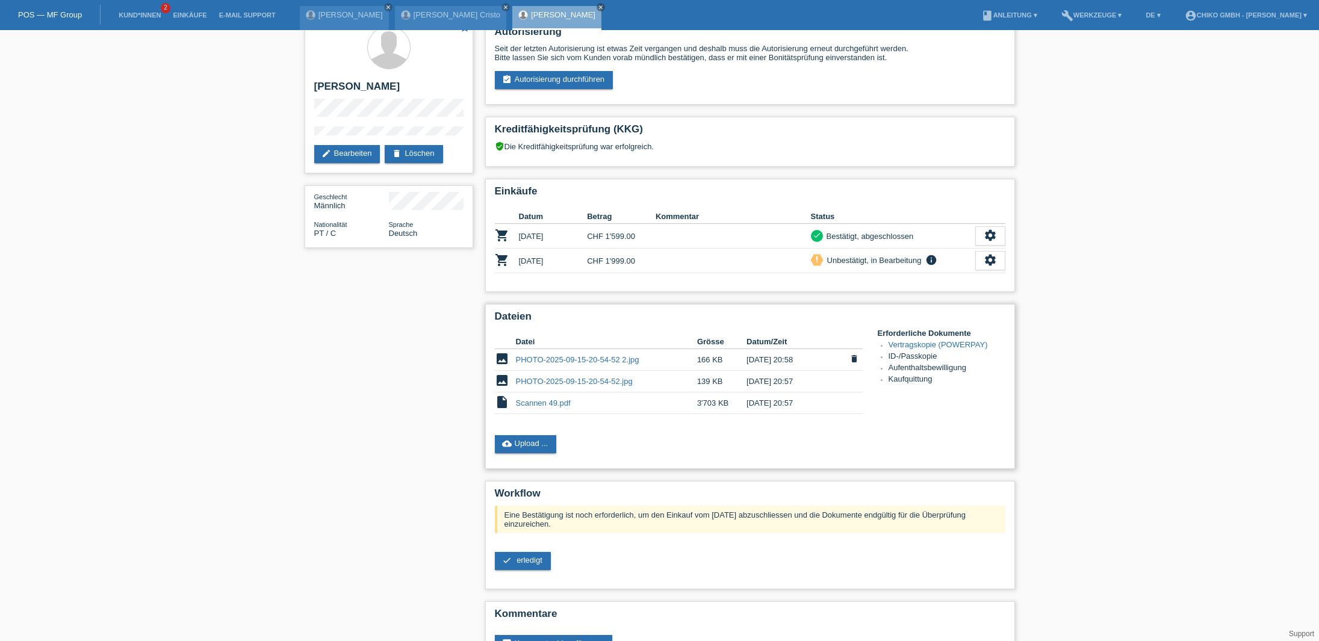
scroll to position [17, 1]
click at [598, 360] on link "PHOTO-2025-09-15-20-54-52 2.jpg" at bounding box center [577, 359] width 123 height 9
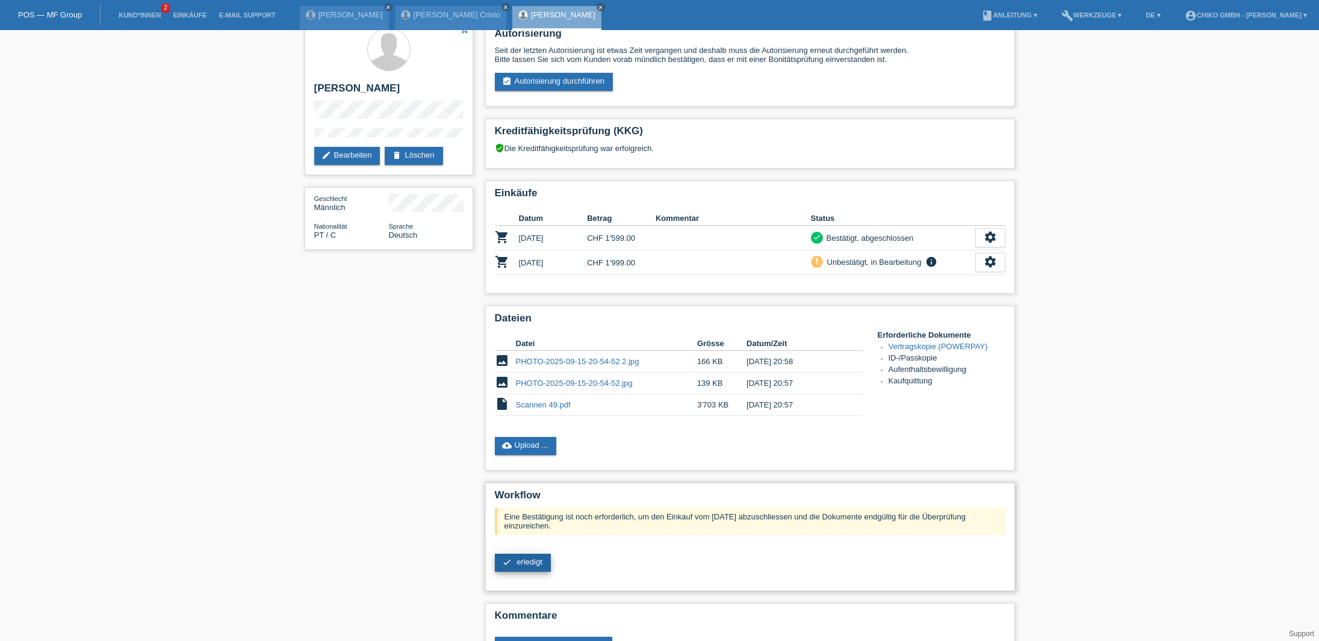
click at [528, 564] on span "erledigt" at bounding box center [529, 561] width 26 height 9
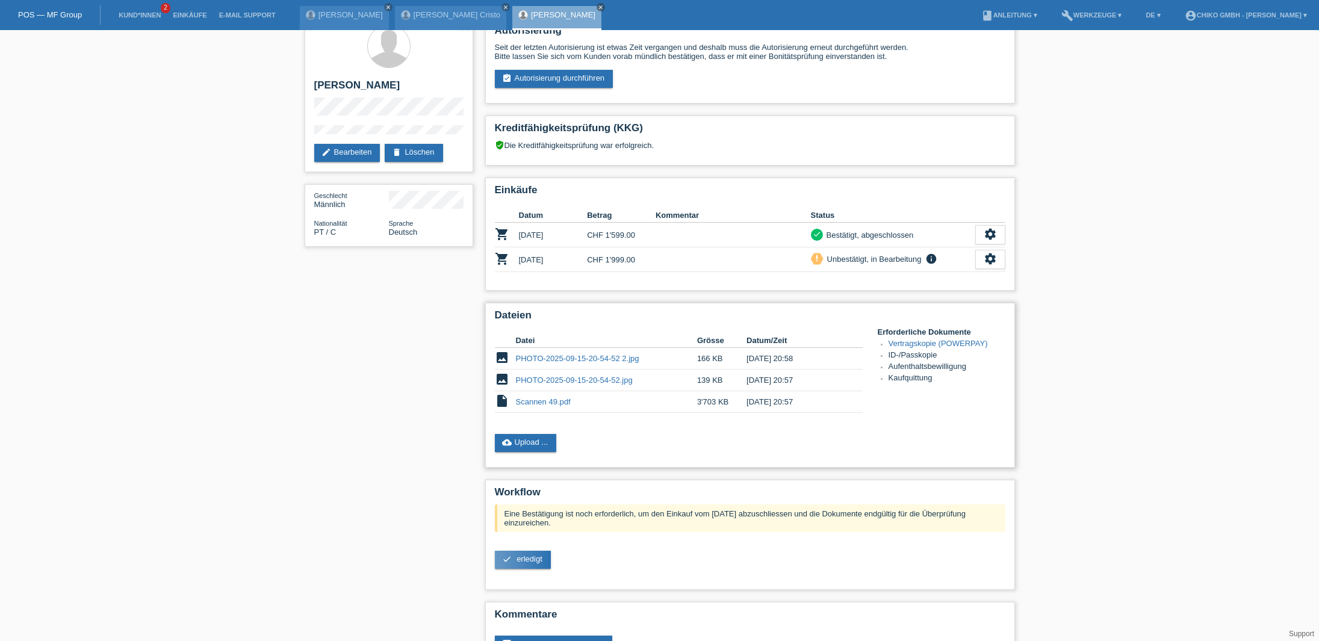
scroll to position [14, 0]
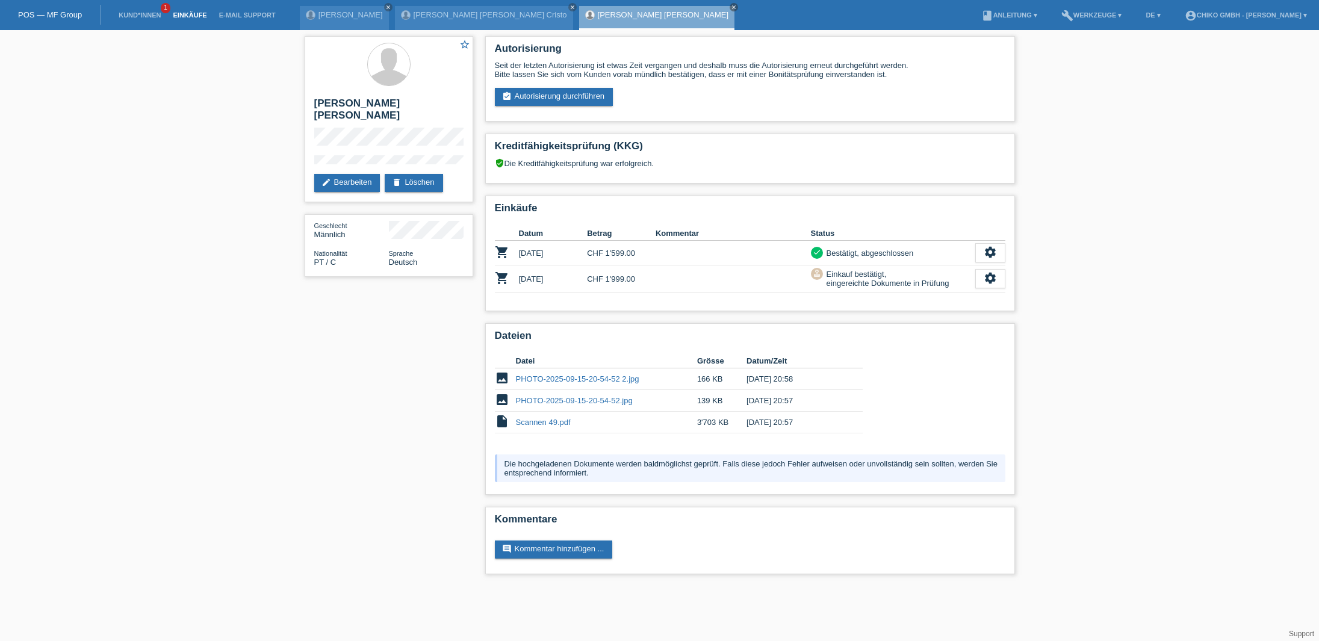
scroll to position [1, 0]
click at [198, 17] on link "Einkäufe" at bounding box center [190, 14] width 46 height 7
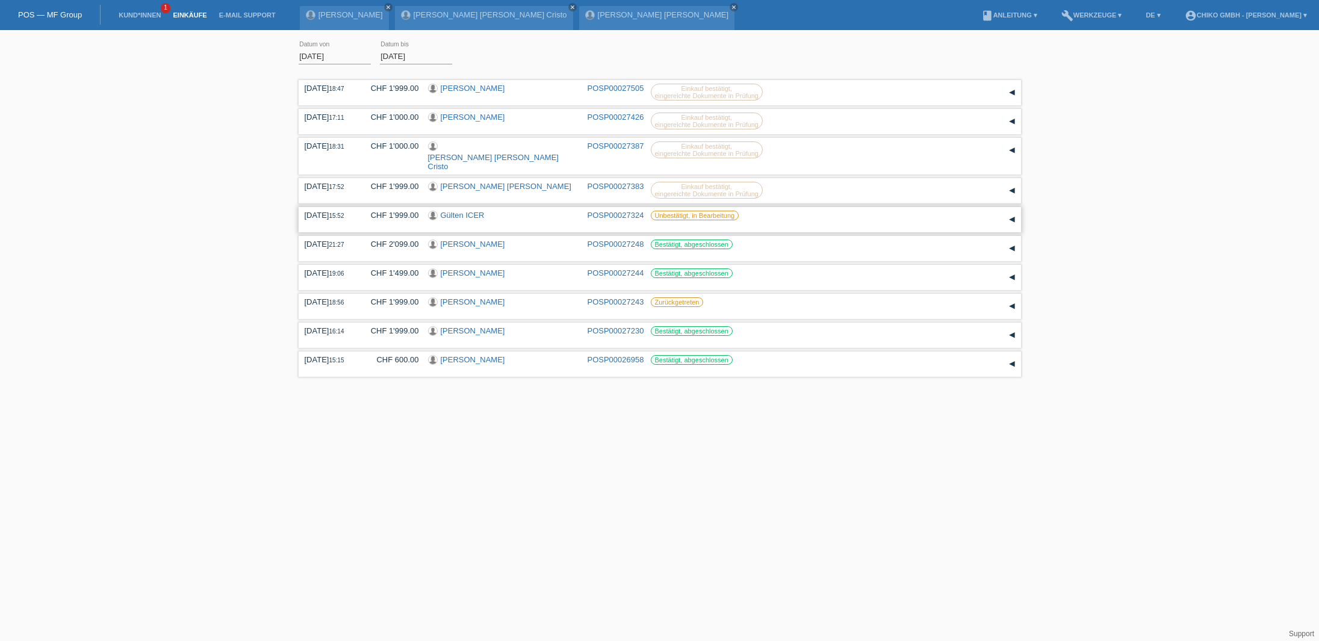
click at [460, 211] on link "Gülten ICER" at bounding box center [463, 215] width 44 height 9
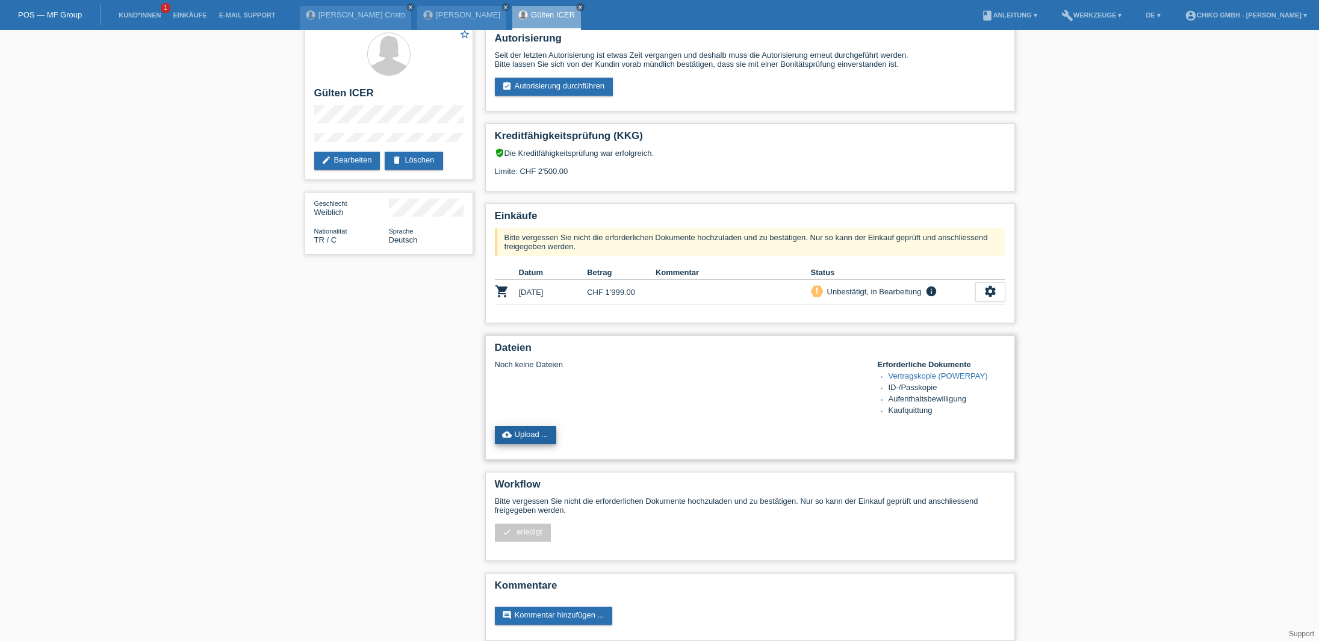
scroll to position [8, 0]
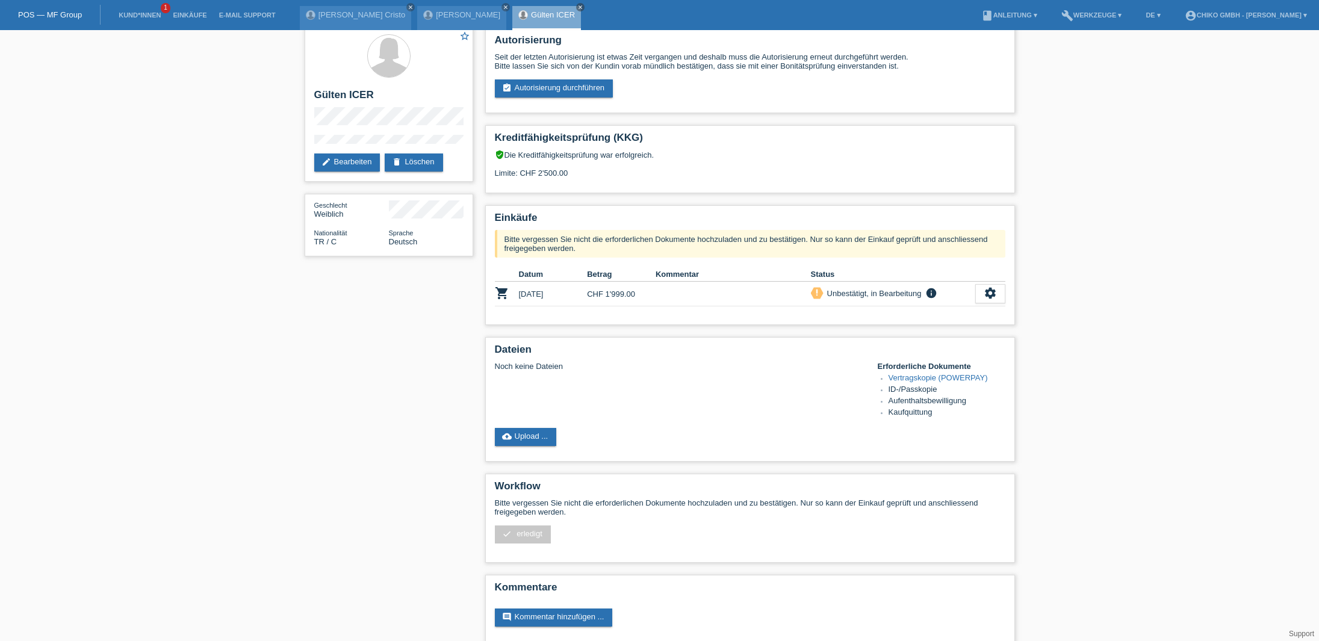
click at [542, 436] on link "cloud_upload Upload ..." at bounding box center [526, 437] width 62 height 18
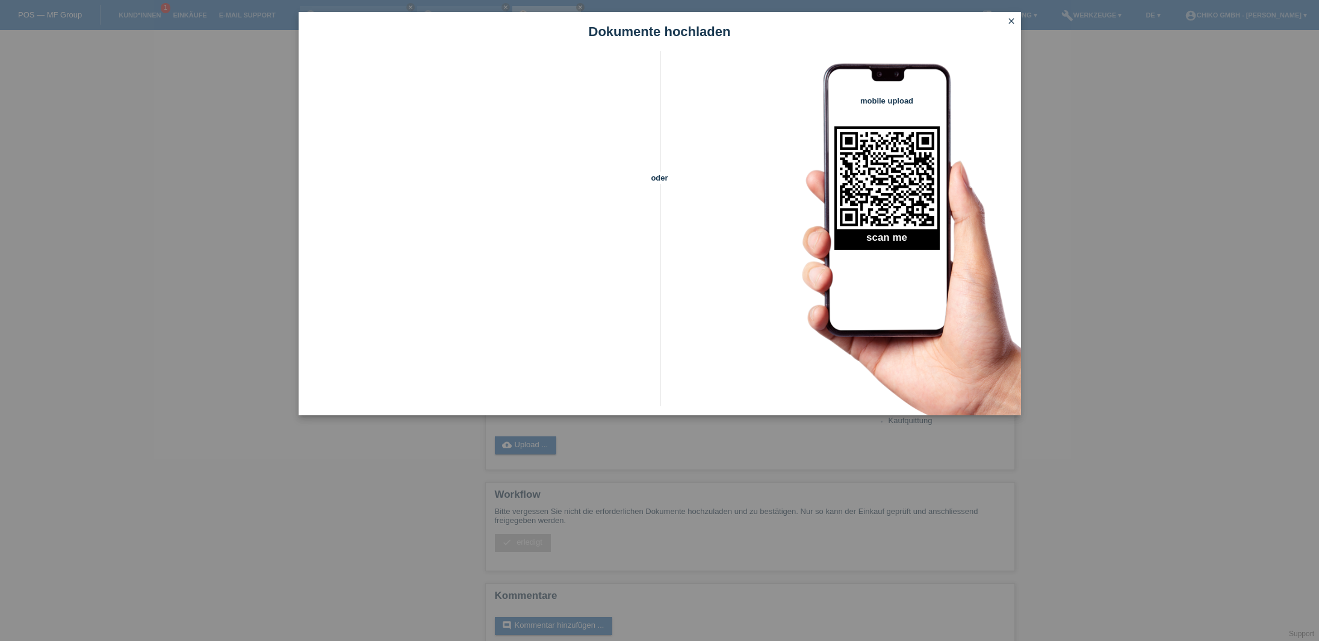
scroll to position [0, 0]
click at [1010, 22] on icon "close" at bounding box center [1011, 21] width 10 height 10
click at [1219, 353] on div "Dokumente hochladen oder mobile upload scan me close" at bounding box center [659, 320] width 1319 height 641
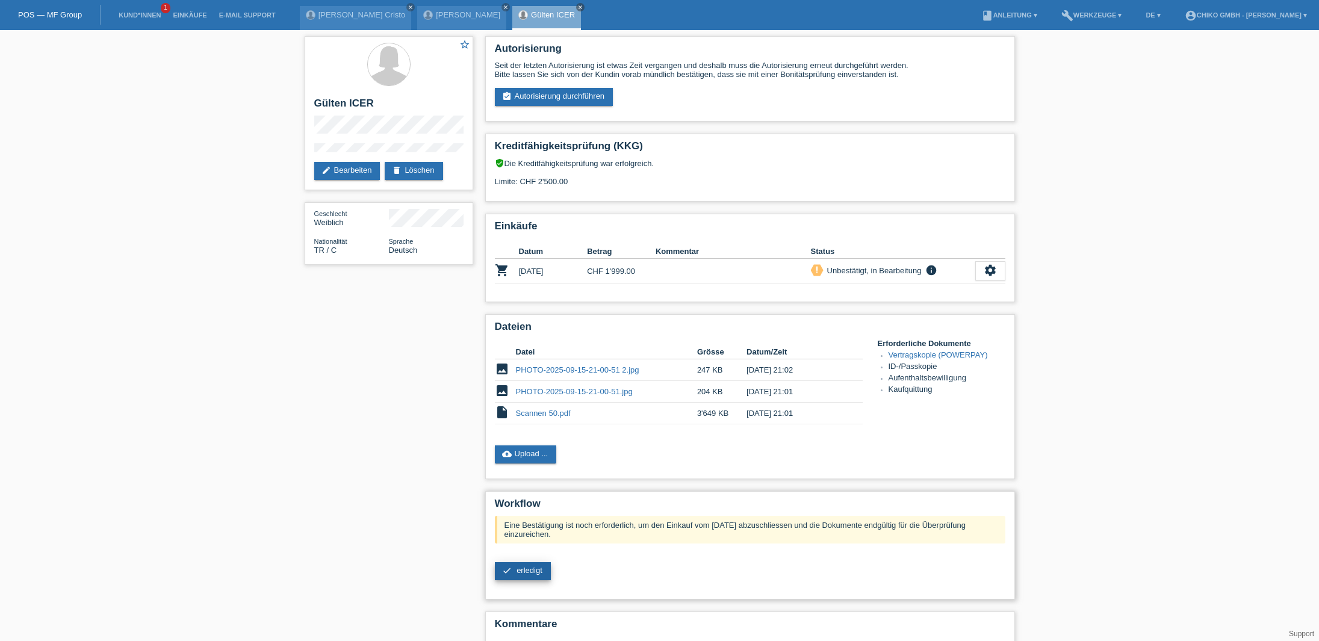
scroll to position [0, 1]
click at [537, 571] on span "erledigt" at bounding box center [529, 570] width 26 height 9
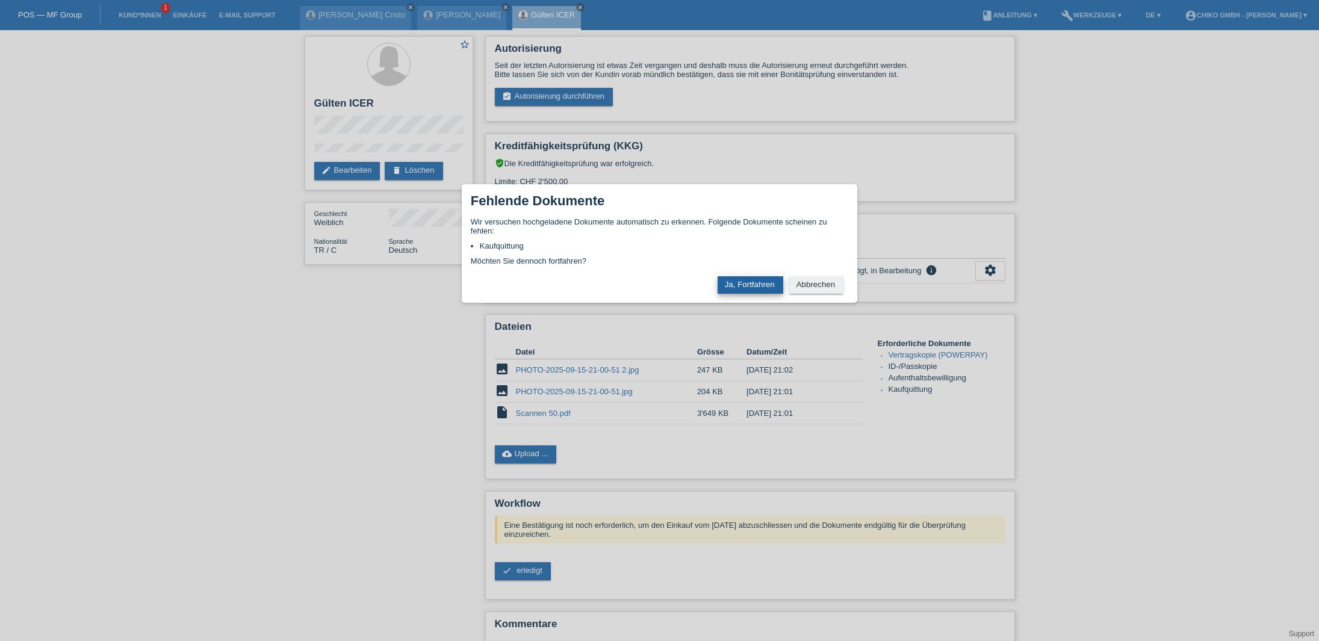
click at [758, 283] on button "Ja, Fortfahren" at bounding box center [750, 284] width 66 height 17
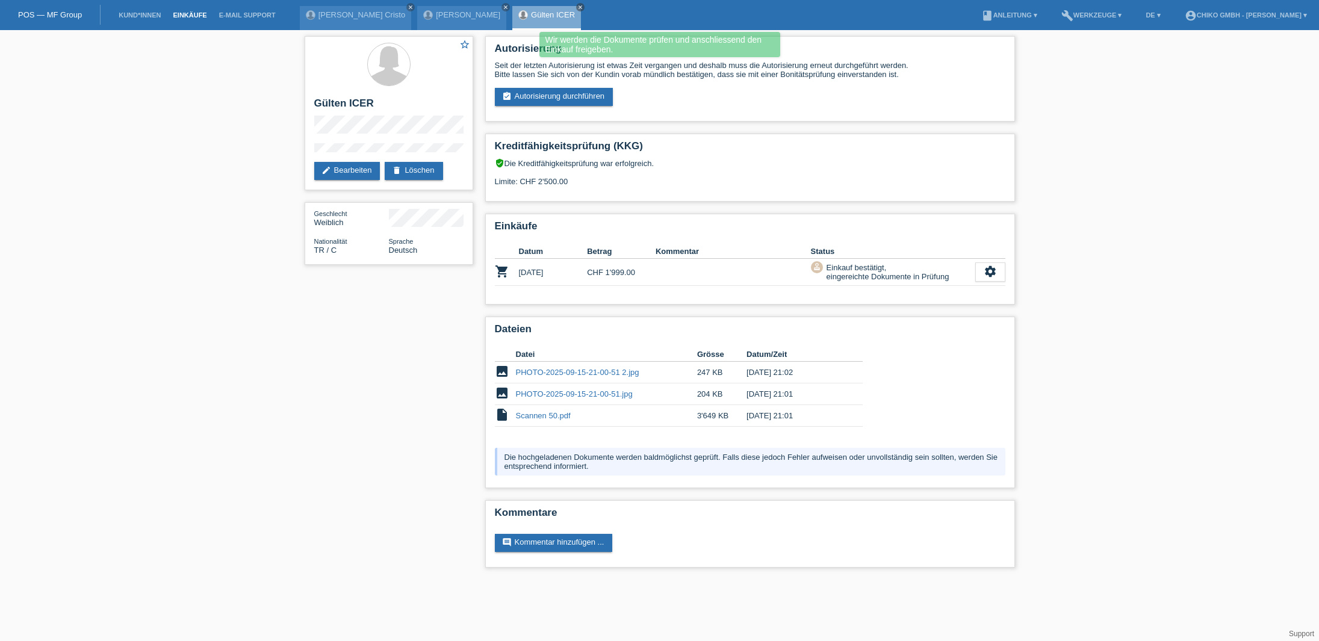
click at [181, 14] on link "Einkäufe" at bounding box center [190, 14] width 46 height 7
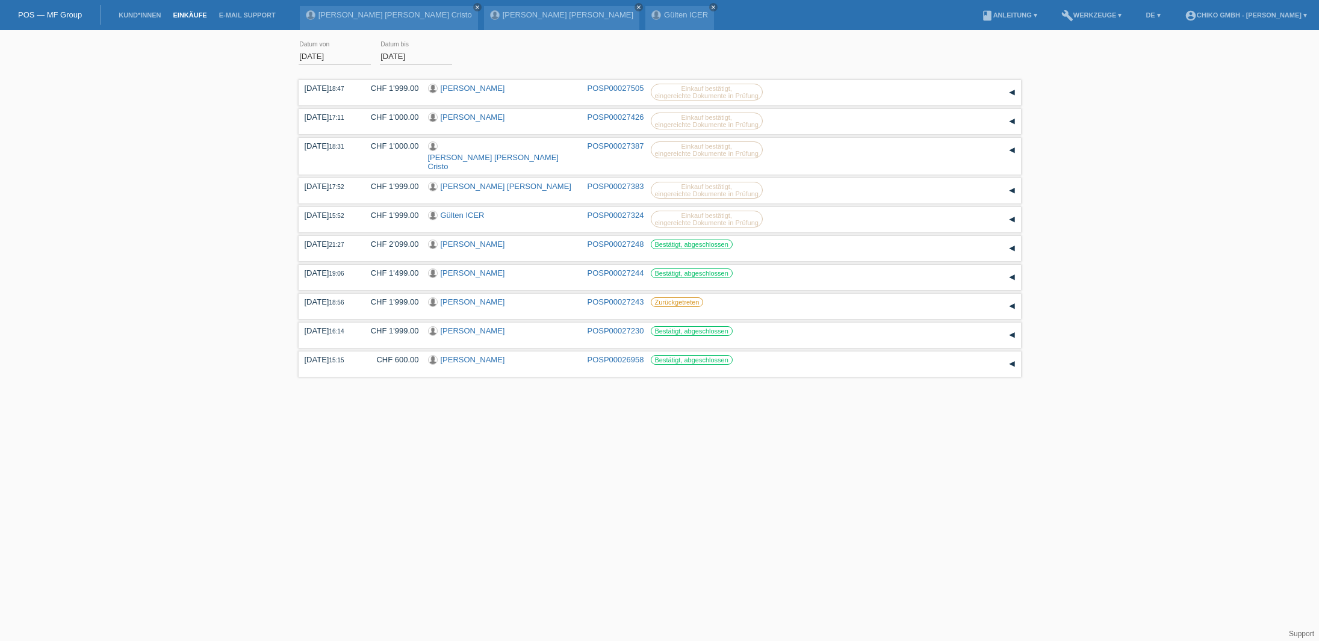
click at [326, 54] on input "01.09.2025" at bounding box center [334, 56] width 72 height 15
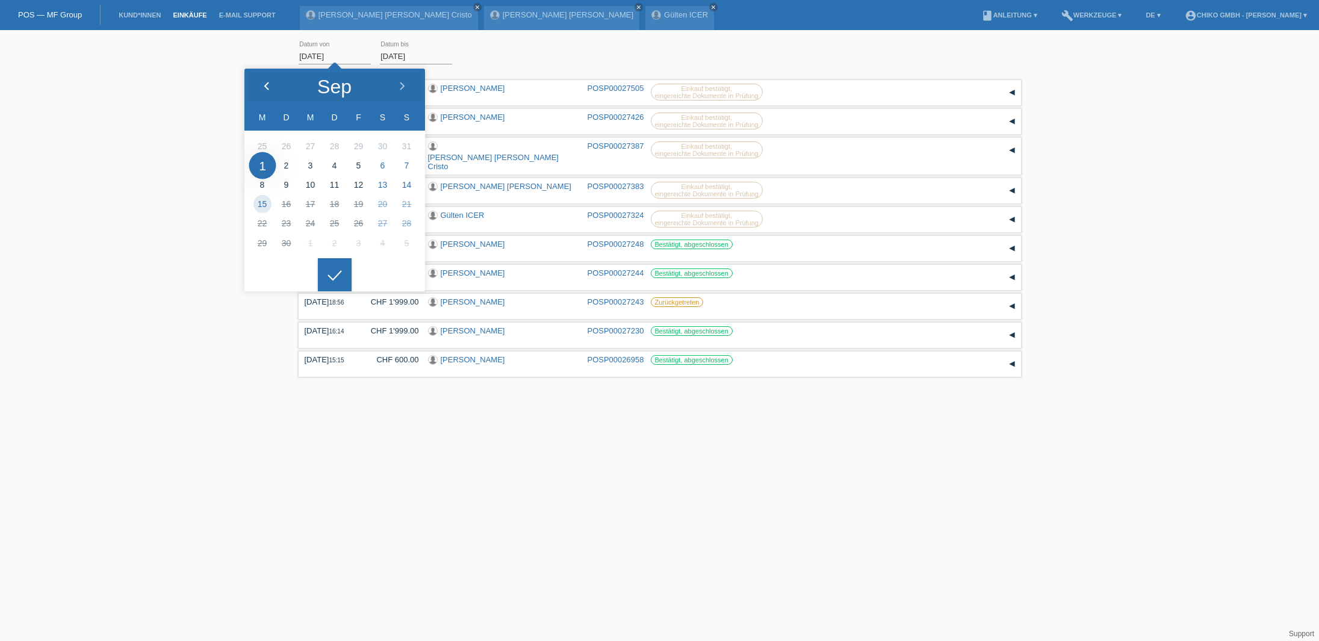
click at [270, 85] on icon at bounding box center [267, 87] width 10 height 10
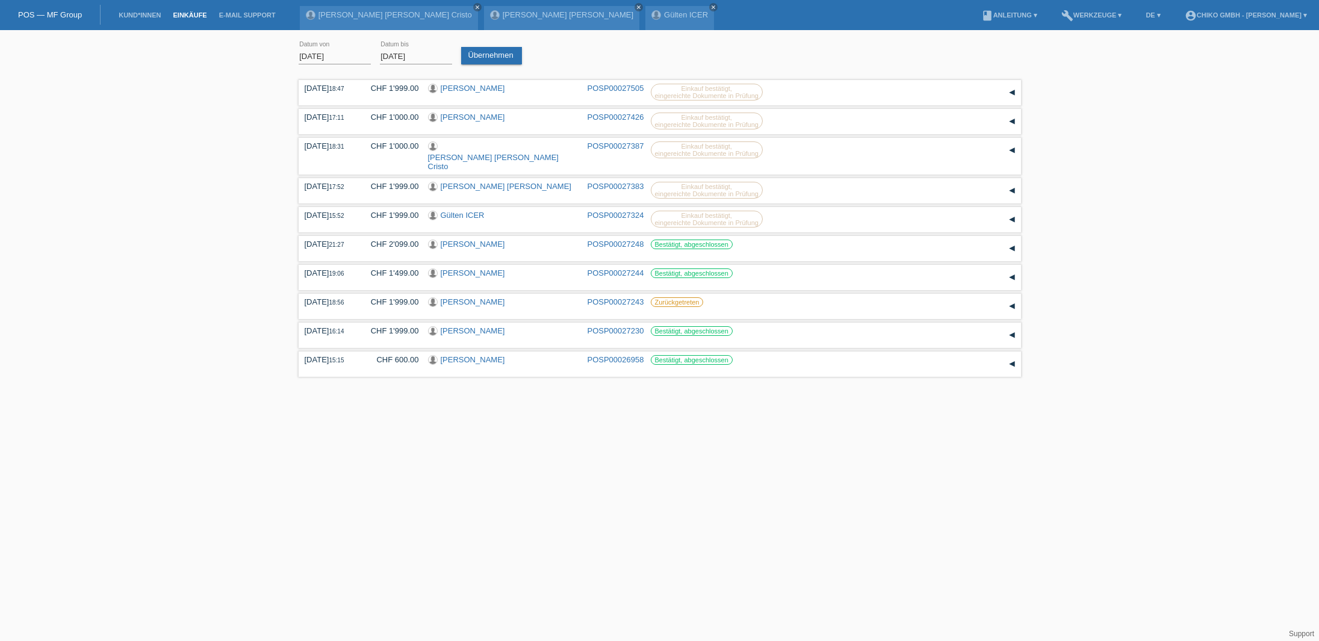
click at [335, 270] on div at bounding box center [335, 266] width 34 height 34
click at [485, 57] on link "Übernehmen" at bounding box center [491, 55] width 61 height 17
click at [351, 398] on div "2" at bounding box center [351, 404] width 19 height 19
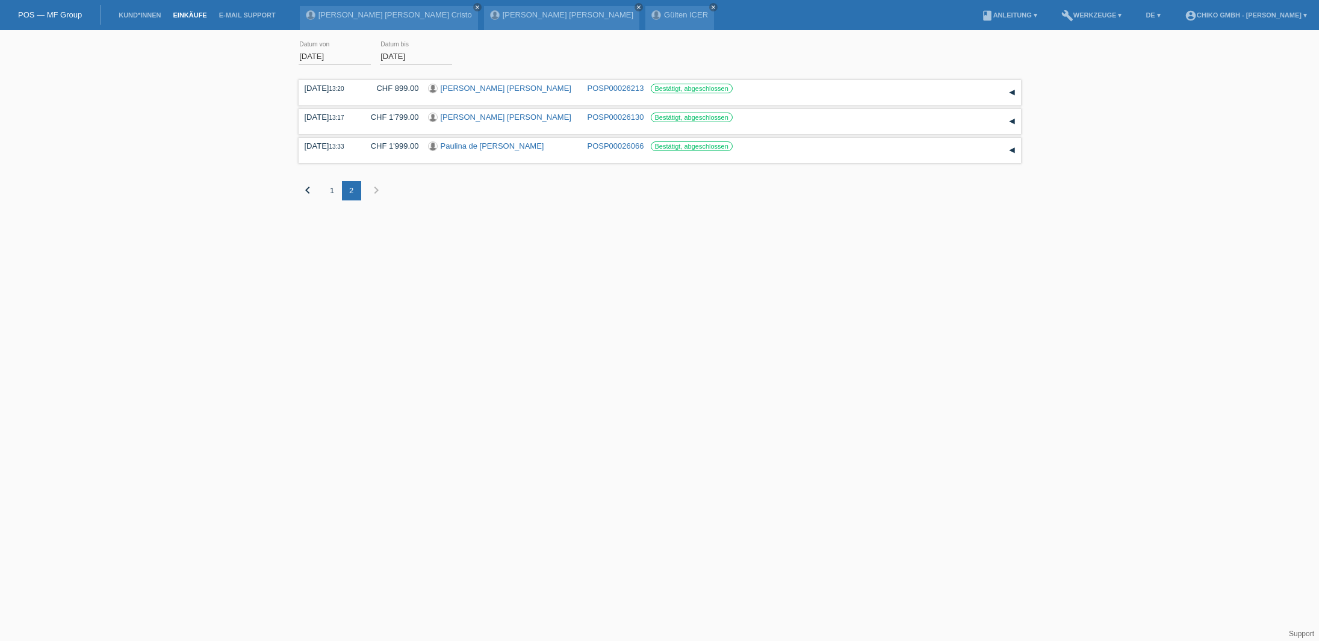
click at [333, 192] on div "1" at bounding box center [332, 190] width 19 height 19
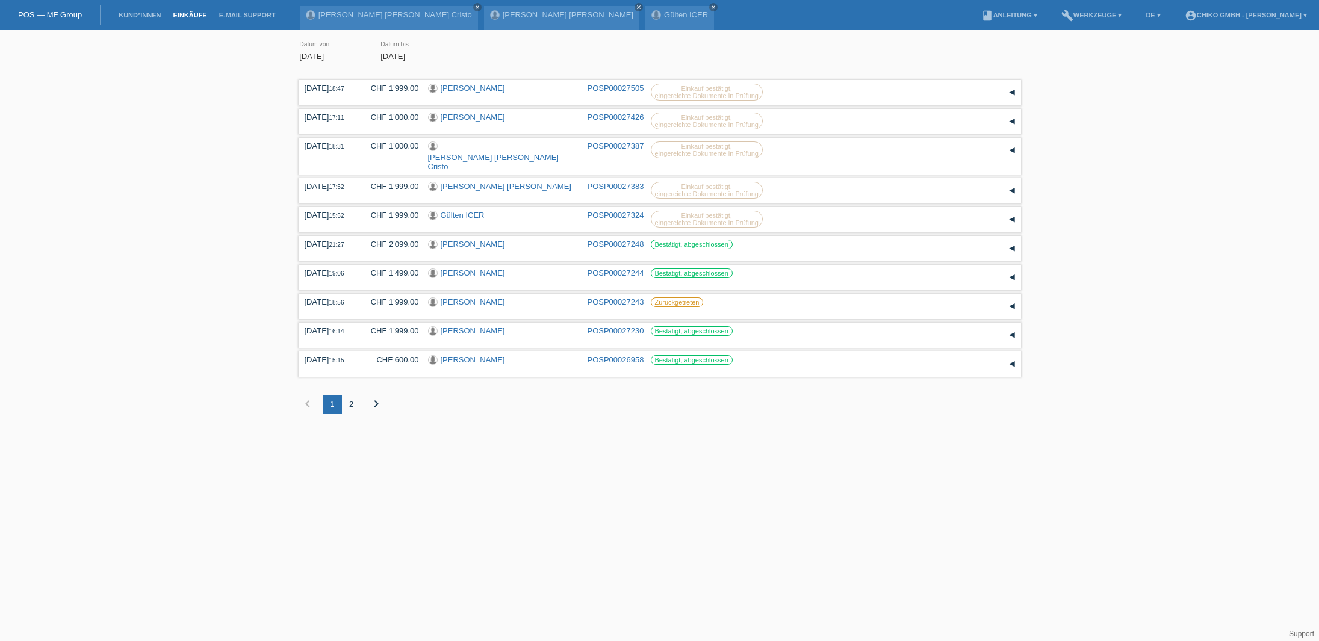
click at [351, 395] on div "2" at bounding box center [351, 404] width 19 height 19
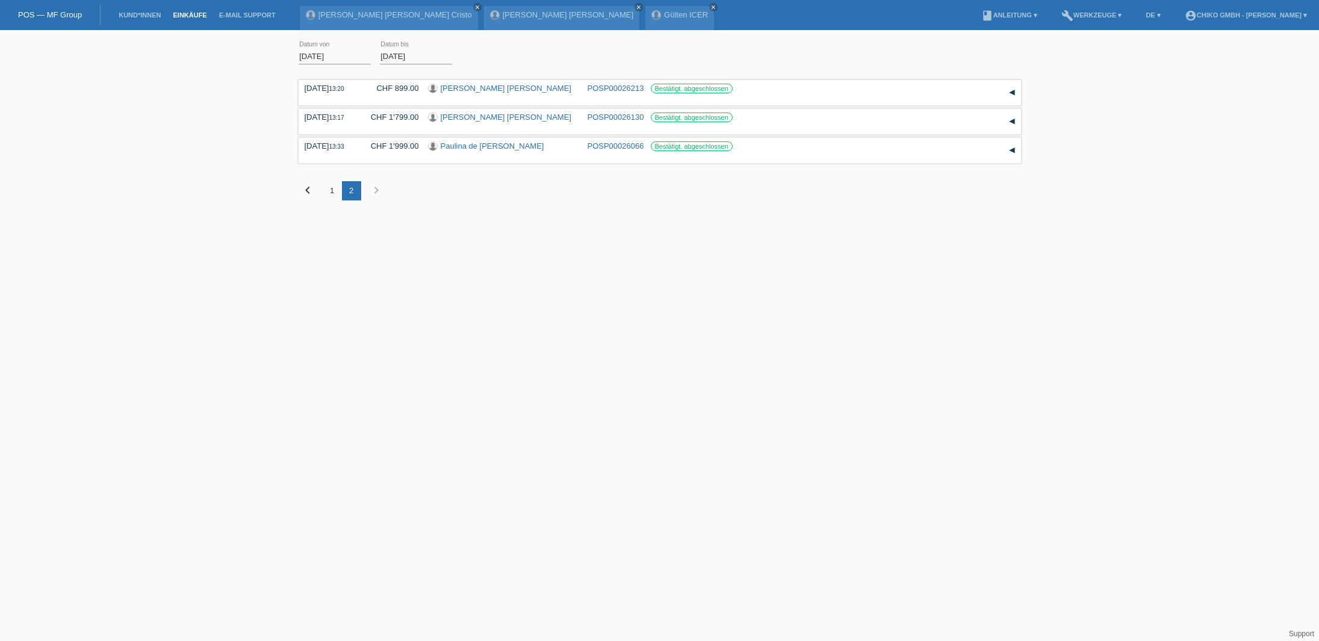
click at [324, 57] on input "01.08.2025" at bounding box center [334, 56] width 72 height 15
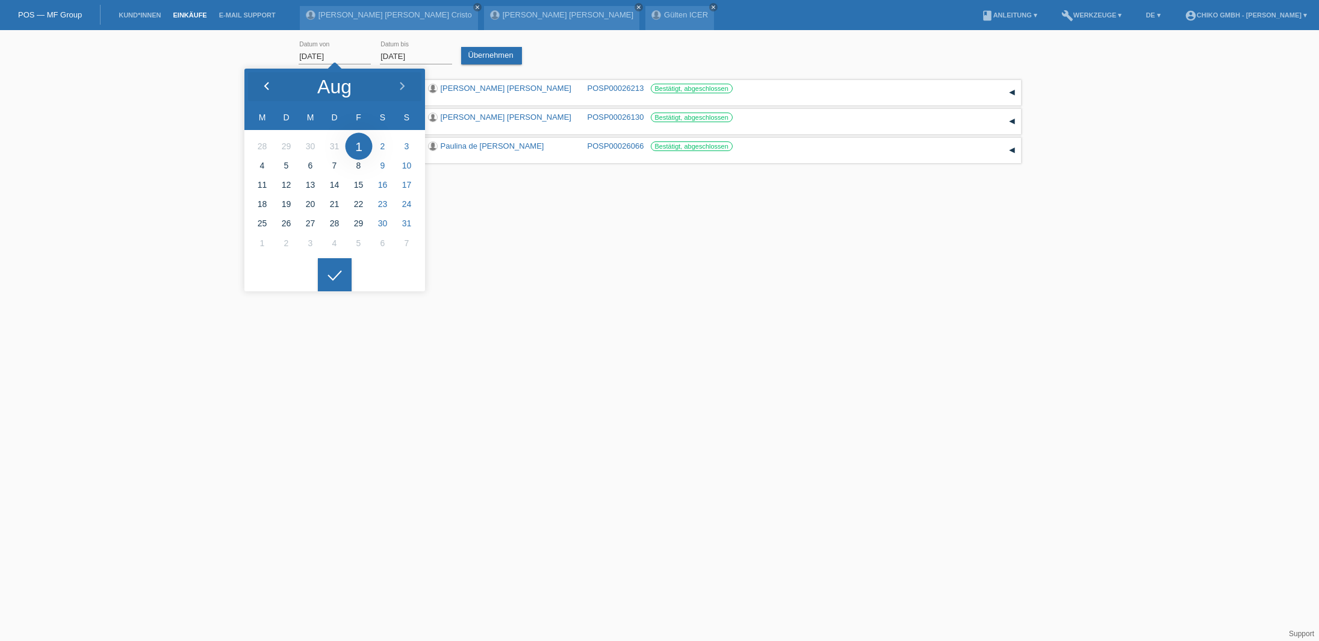
click at [266, 84] on icon at bounding box center [267, 87] width 10 height 10
type input "01.07.2025"
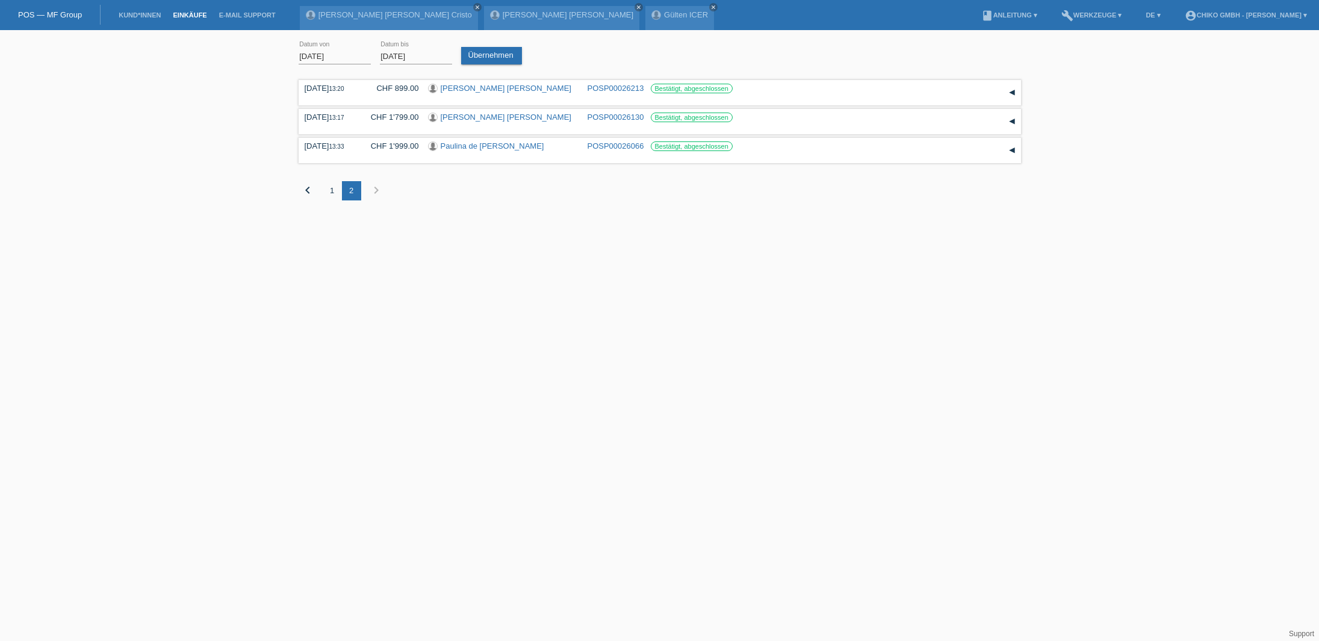
click at [334, 271] on icon at bounding box center [334, 266] width 19 height 11
click at [470, 56] on link "Übernehmen" at bounding box center [491, 55] width 61 height 17
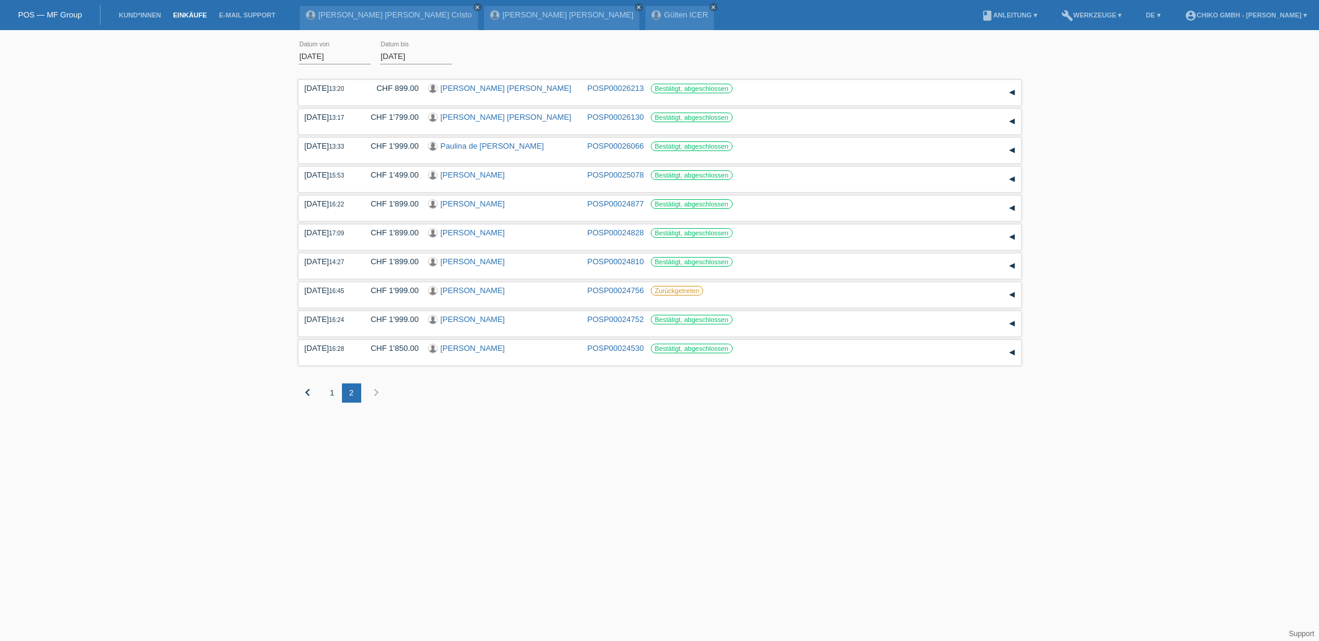
click at [331, 395] on div "1" at bounding box center [332, 392] width 19 height 19
